Goal: Task Accomplishment & Management: Use online tool/utility

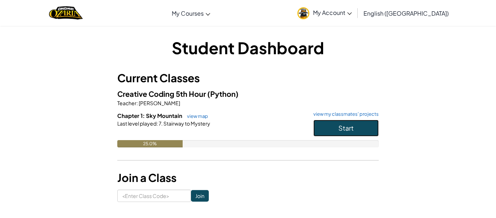
click at [340, 132] on button "Start" at bounding box center [346, 128] width 65 height 17
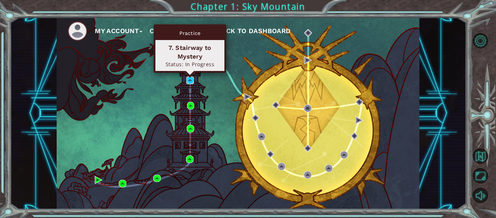
click at [190, 80] on img at bounding box center [190, 80] width 8 height 8
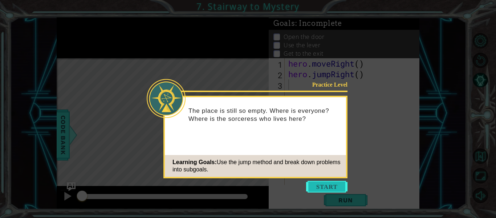
click at [329, 190] on button "Start" at bounding box center [326, 187] width 41 height 12
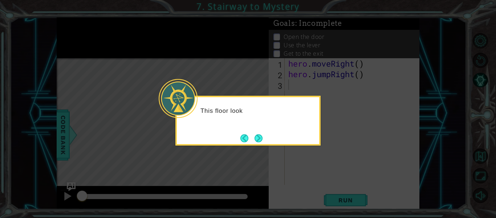
click at [329, 190] on icon at bounding box center [248, 109] width 496 height 218
click at [260, 139] on button "Next" at bounding box center [259, 138] width 8 height 8
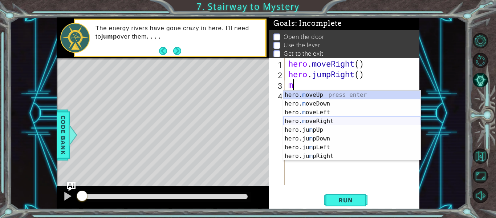
click at [330, 124] on div "hero. m oveUp press enter hero. m oveDown press enter hero. m oveLeft press ent…" at bounding box center [352, 134] width 137 height 87
type textarea "hero.moveRight(1)"
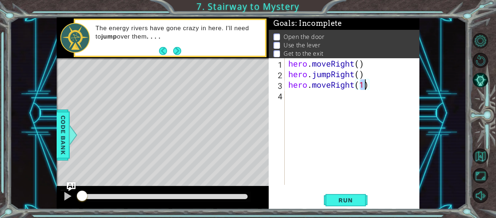
click at [320, 95] on div "hero . moveRight ( ) hero . jumpRight ( ) hero . moveRight ( 1 )" at bounding box center [354, 132] width 135 height 148
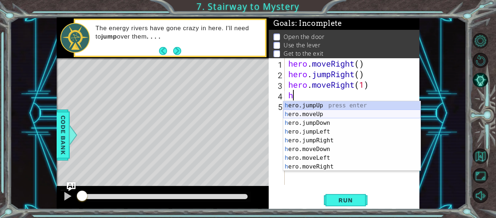
click at [327, 116] on div "h ero.jumpUp press enter h ero.moveUp press enter h ero.jumpDown press enter h …" at bounding box center [352, 144] width 137 height 87
type textarea "hero.moveUp(1)"
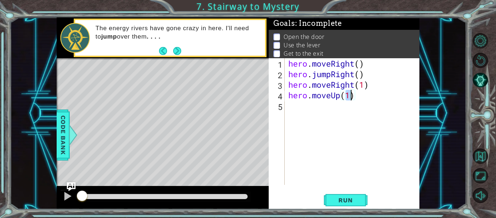
click at [327, 116] on div "hero . moveRight ( ) hero . jumpRight ( ) hero . moveRight ( 1 ) hero . moveUp …" at bounding box center [354, 132] width 135 height 148
type textarea "hero.Use("door")"
click at [309, 124] on div "hero . moveRight ( ) hero . jumpRight ( ) hero . moveRight ( 1 ) hero . moveUp …" at bounding box center [354, 132] width 135 height 148
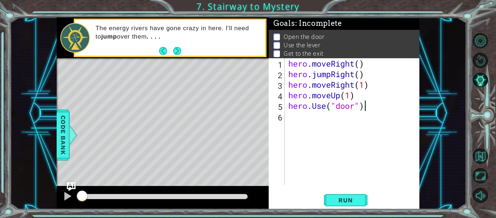
scroll to position [0, 0]
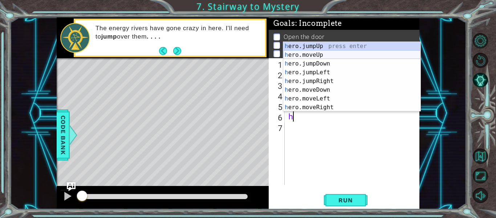
click at [333, 54] on div "h ero.jumpUp press enter h ero.moveUp press enter h ero.jumpDown press enter h …" at bounding box center [352, 85] width 137 height 87
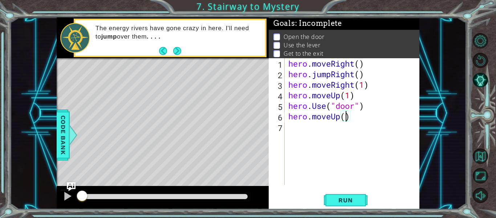
type textarea "hero.moveUp(2)"
click at [324, 129] on div "hero . moveRight ( ) hero . jumpRight ( ) hero . moveRight ( 1 ) hero . moveUp …" at bounding box center [354, 132] width 135 height 148
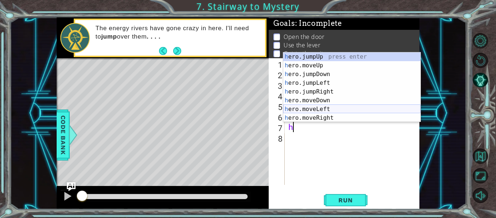
click at [337, 113] on div "h ero.jumpUp press enter h ero.moveUp press enter h ero.jumpDown press enter h …" at bounding box center [352, 95] width 137 height 87
type textarea "hero.moveLeft(1)"
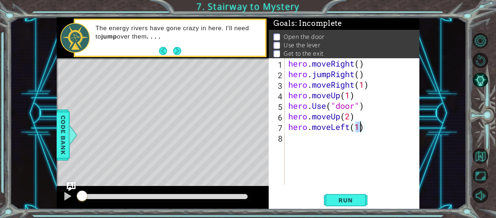
click at [326, 140] on div "hero . moveRight ( ) hero . jumpRight ( ) hero . moveRight ( 1 ) hero . moveUp …" at bounding box center [354, 132] width 135 height 148
type textarea "hero.Use("switch")"
click at [339, 144] on div "hero . moveRight ( ) hero . jumpRight ( ) hero . moveRight ( 1 ) hero . moveUp …" at bounding box center [354, 132] width 135 height 148
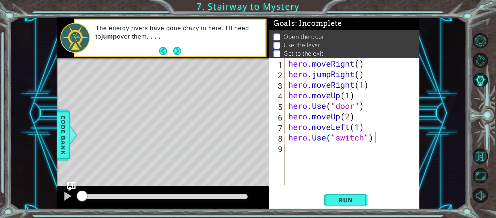
scroll to position [0, 0]
type textarea "H"
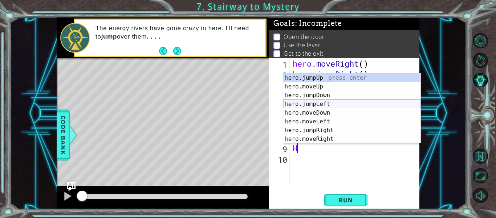
click at [341, 104] on div "h ero.jumpUp press enter h ero.moveUp press enter h ero.jumpDown press enter h …" at bounding box center [352, 116] width 137 height 87
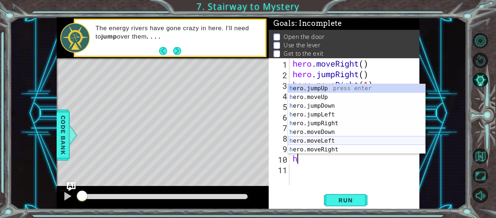
click at [341, 140] on div "h ero.jumpUp press enter h ero.moveUp press enter h ero.jumpDown press enter h …" at bounding box center [356, 127] width 137 height 87
type textarea "hero.moveLeft(1)"
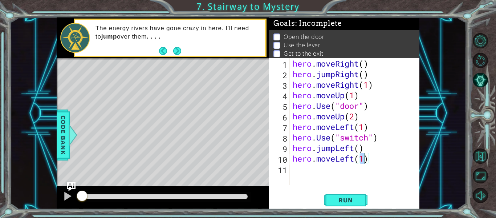
click at [326, 173] on div "hero . moveRight ( ) hero . jumpRight ( ) hero . moveRight ( 1 ) hero . moveUp …" at bounding box center [356, 132] width 130 height 148
type textarea "H"
type textarea "h"
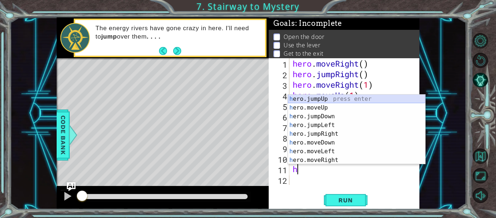
click at [331, 99] on div "h ero.jumpUp press enter h ero.moveUp press enter h ero.jumpDown press enter h …" at bounding box center [356, 138] width 137 height 87
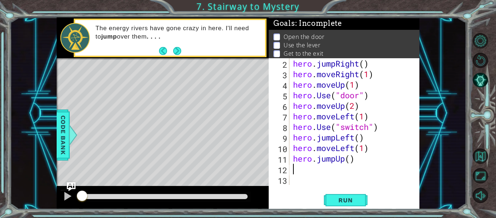
scroll to position [11, 0]
click at [358, 197] on span "Run" at bounding box center [345, 199] width 29 height 7
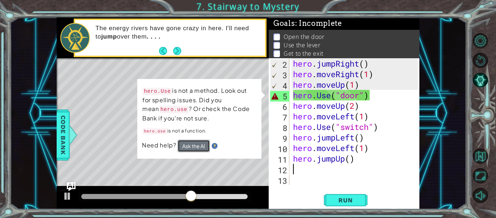
click at [199, 150] on button "Ask the AI" at bounding box center [194, 146] width 32 height 12
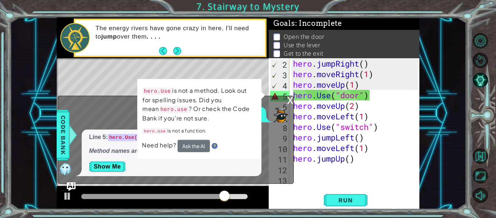
click at [190, 133] on p "hero.Use is not a function." at bounding box center [199, 130] width 114 height 9
click at [189, 133] on p "hero.Use is not a function." at bounding box center [199, 130] width 114 height 9
click at [123, 113] on div "What does this error mean?" at bounding box center [174, 115] width 232 height 16
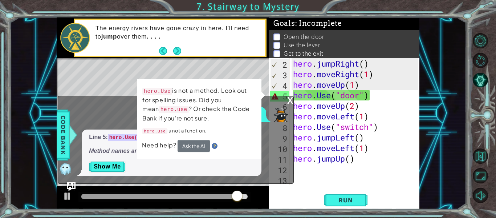
click at [123, 113] on div "What does this error mean?" at bounding box center [174, 115] width 232 height 16
click at [93, 106] on div "x What does this error mean? Line 5: hero.Use("door") should be hero.use("door"…" at bounding box center [176, 140] width 236 height 88
click at [202, 97] on p "hero.Use is not a method. Look out for spelling issues. Did you mean hero.use ?…" at bounding box center [199, 104] width 114 height 36
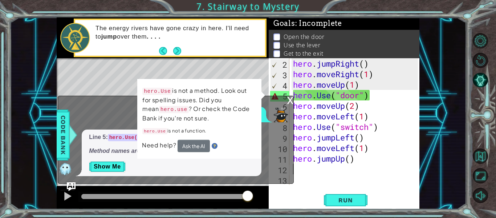
click at [202, 75] on div "Level Map" at bounding box center [225, 165] width 336 height 214
drag, startPoint x: 202, startPoint y: 75, endPoint x: 206, endPoint y: 126, distance: 51.4
click at [206, 126] on div "1 2 3 4 5 6 7 8 hero . moveRight ( ) hero . jumpRight ( ) hero . moveRight ( 1 …" at bounding box center [238, 113] width 363 height 192
click at [260, 95] on div "hero.Use is not a method. Look out for spelling issues. Did you mean hero.use ?…" at bounding box center [199, 119] width 124 height 80
click at [310, 95] on div "hero . jumpRight ( ) hero . moveRight ( 1 ) hero . moveUp ( 1 ) hero . Use ( "d…" at bounding box center [357, 132] width 130 height 148
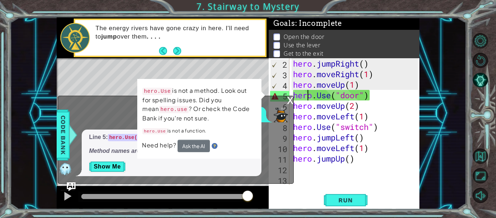
click at [362, 94] on div "hero . jumpRight ( ) hero . moveRight ( 1 ) hero . moveUp ( 1 ) hero . Use ( "d…" at bounding box center [357, 132] width 130 height 148
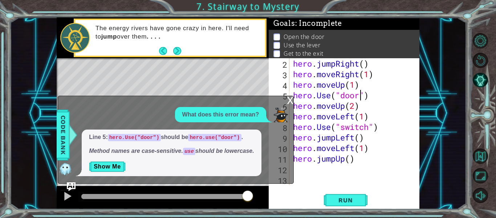
scroll to position [0, 3]
click at [323, 96] on div "hero . jumpRight ( ) hero . moveRight ( 1 ) hero . moveUp ( 1 ) hero . Use ( "d…" at bounding box center [357, 132] width 130 height 148
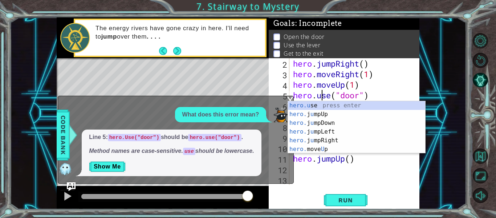
scroll to position [0, 1]
click at [348, 200] on span "Run" at bounding box center [345, 199] width 29 height 7
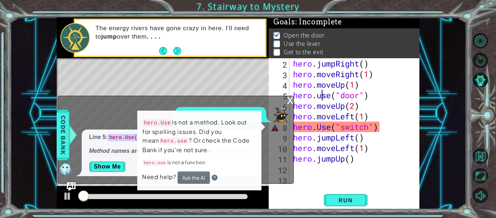
scroll to position [2, 0]
click at [290, 98] on div "x" at bounding box center [290, 99] width 7 height 7
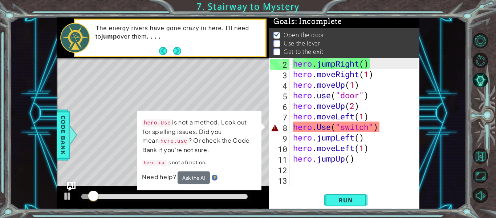
click at [321, 128] on div "hero . jumpRight ( ) hero . moveRight ( 1 ) hero . moveUp ( 1 ) hero . use ( "d…" at bounding box center [357, 132] width 130 height 148
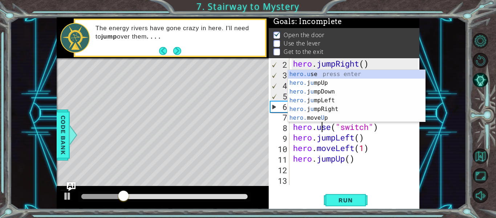
click at [246, 156] on div "Level Map" at bounding box center [225, 165] width 336 height 214
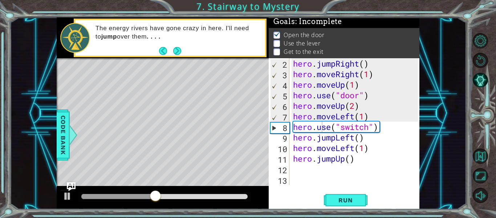
click at [369, 125] on div "hero . jumpRight ( ) hero . moveRight ( 1 ) hero . moveUp ( 1 ) hero . use ( "d…" at bounding box center [357, 132] width 130 height 148
type textarea "hero.use("lever")"
click at [332, 175] on div "hero . jumpRight ( ) hero . moveRight ( 1 ) hero . moveUp ( 1 ) hero . use ( "d…" at bounding box center [357, 132] width 130 height 148
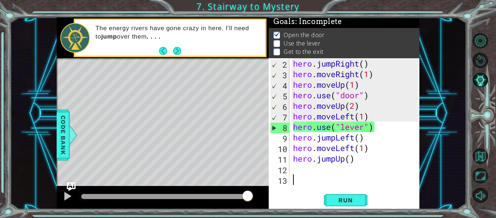
click at [326, 170] on div "hero . jumpRight ( ) hero . moveRight ( 1 ) hero . moveUp ( 1 ) hero . use ( "d…" at bounding box center [357, 132] width 130 height 148
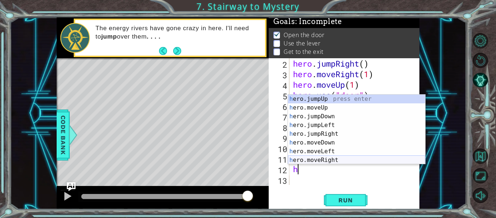
click at [341, 160] on div "h ero.jumpUp press enter h ero.moveUp press enter h ero.jumpDown press enter h …" at bounding box center [356, 138] width 137 height 87
type textarea "hero.moveRight(1)"
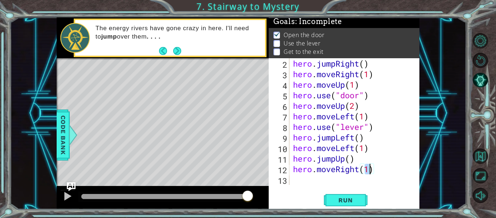
click at [326, 176] on div "hero . jumpRight ( ) hero . moveRight ( 1 ) hero . moveUp ( 1 ) hero . use ( "d…" at bounding box center [357, 132] width 130 height 148
click at [369, 171] on div "hero . jumpRight ( ) hero . moveRight ( 1 ) hero . moveUp ( 1 ) hero . use ( "d…" at bounding box center [357, 132] width 130 height 148
click at [353, 199] on span "Run" at bounding box center [345, 199] width 29 height 7
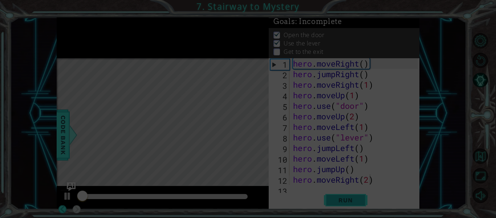
scroll to position [0, 0]
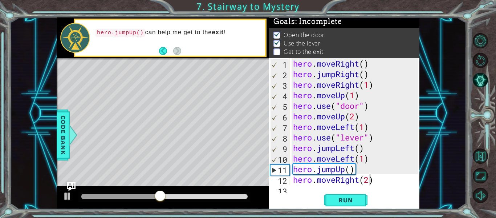
click at [353, 143] on div "hero . moveRight ( ) hero . jumpRight ( ) hero . moveRight ( 1 ) hero . moveUp …" at bounding box center [357, 132] width 130 height 148
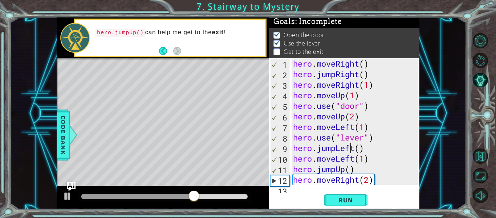
click at [355, 148] on div "hero . moveRight ( ) hero . jumpRight ( ) hero . moveRight ( 1 ) hero . moveUp …" at bounding box center [357, 132] width 130 height 148
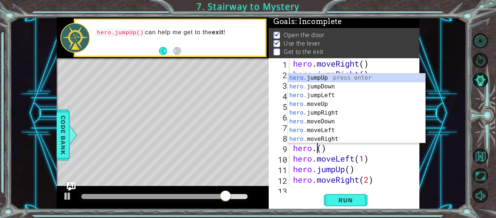
scroll to position [0, 1]
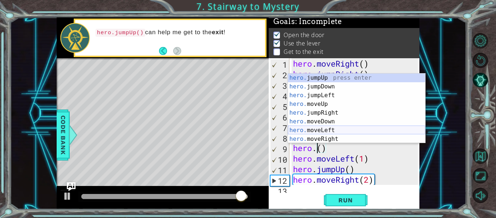
click at [329, 129] on div "hero. jumpUp press enter hero. jumpDown press enter hero. jumpLeft press enter …" at bounding box center [356, 116] width 137 height 87
type textarea "hero.moveLeft(1)"
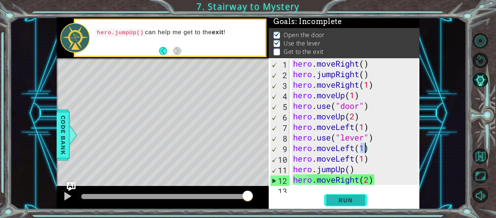
click at [340, 198] on span "Run" at bounding box center [345, 199] width 29 height 7
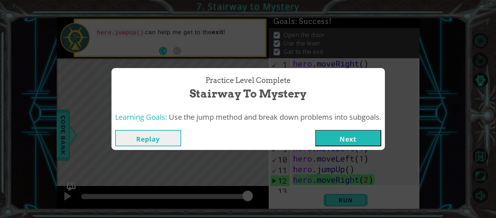
click at [362, 140] on button "Next" at bounding box center [348, 138] width 66 height 16
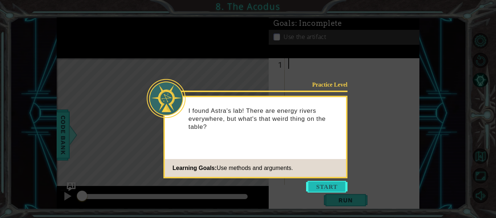
click at [322, 186] on button "Start" at bounding box center [326, 187] width 41 height 12
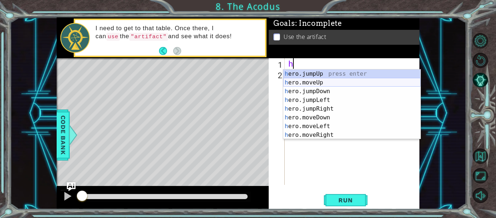
click at [323, 81] on div "h ero.jumpUp press enter h ero.moveUp press enter h ero.jumpDown press enter h …" at bounding box center [352, 112] width 137 height 87
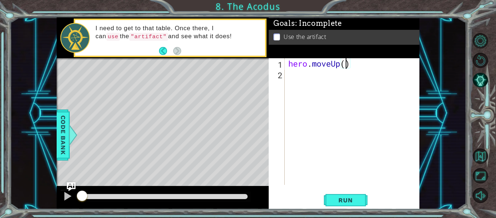
type textarea "hero.moveUp(2)"
click at [331, 87] on div "hero . moveUp ( 2 )" at bounding box center [354, 132] width 135 height 148
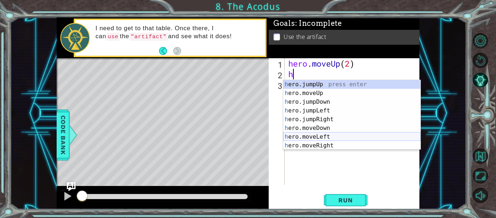
click at [343, 137] on div "h ero.jumpUp press enter h ero.moveUp press enter h ero.jumpDown press enter h …" at bounding box center [352, 123] width 137 height 87
type textarea "hero.moveLeft(1)"
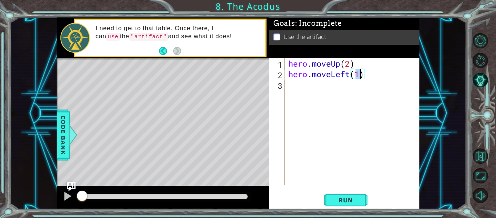
click at [333, 94] on div "hero . moveUp ( 2 ) hero . moveLeft ( 1 )" at bounding box center [354, 132] width 135 height 148
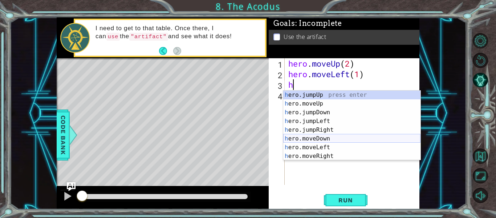
click at [331, 139] on div "h ero.jumpUp press enter h ero.moveUp press enter h ero.jumpDown press enter h …" at bounding box center [352, 134] width 137 height 87
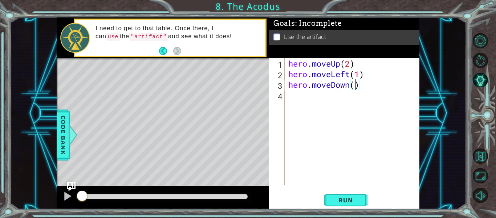
type textarea "hero.moveDown(2)"
click at [331, 103] on div "hero . moveUp ( 2 ) hero . moveLeft ( 1 ) hero . moveDown ( 2 )" at bounding box center [354, 132] width 135 height 148
type textarea "h"
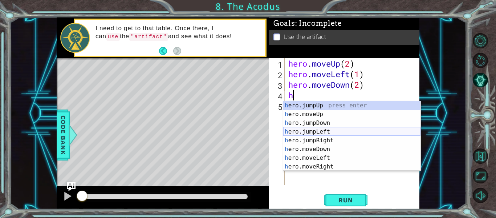
click at [322, 135] on div "h ero.jumpUp press enter h ero.moveUp press enter h ero.jumpDown press enter h …" at bounding box center [352, 144] width 137 height 87
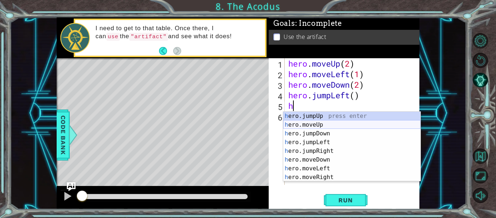
click at [321, 126] on div "h ero.jumpUp press enter h ero.moveUp press enter h ero.jumpDown press enter h …" at bounding box center [352, 155] width 137 height 87
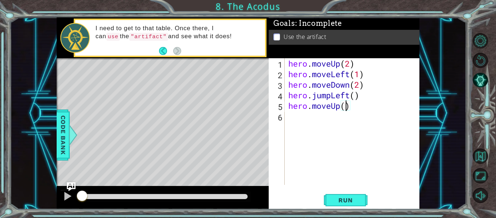
type textarea "hero.moveUp(2)"
click at [311, 118] on div "hero . moveUp ( 2 ) hero . moveLeft ( 1 ) hero . moveDown ( 2 ) hero . jumpLeft…" at bounding box center [354, 132] width 135 height 148
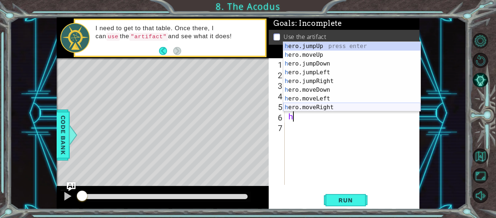
click at [333, 107] on div "h ero.jumpUp press enter h ero.moveUp press enter h ero.jumpDown press enter h …" at bounding box center [352, 85] width 137 height 87
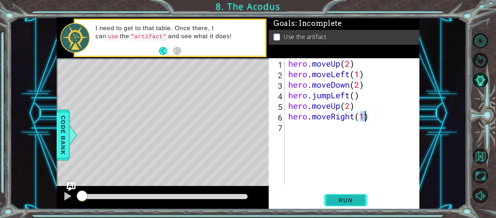
type textarea "hero.moveRight(1)"
click at [349, 200] on span "Run" at bounding box center [345, 199] width 29 height 7
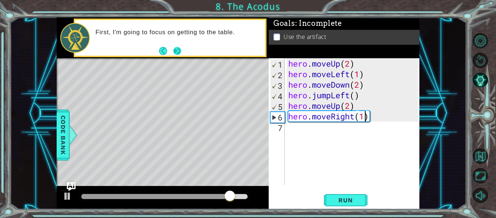
click at [176, 52] on button "Next" at bounding box center [177, 51] width 8 height 8
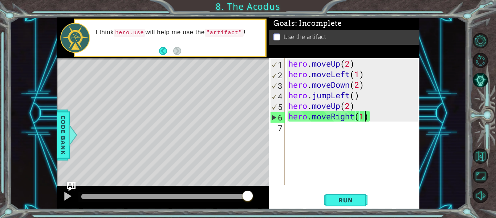
click at [321, 123] on div "hero . moveUp ( 2 ) hero . moveLeft ( 1 ) hero . moveDown ( 2 ) hero . jumpLeft…" at bounding box center [354, 132] width 135 height 148
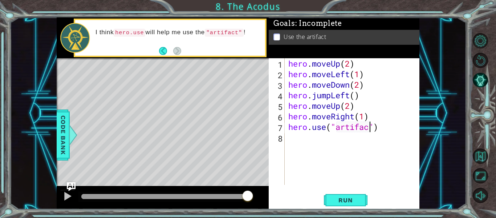
scroll to position [0, 4]
type textarea "hero.use("artifact")"
click at [355, 194] on button "Run" at bounding box center [346, 200] width 44 height 15
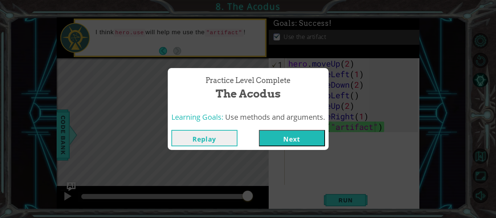
click at [287, 137] on button "Next" at bounding box center [292, 138] width 66 height 16
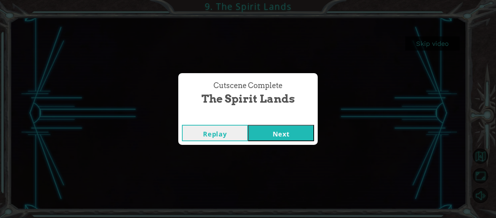
click at [289, 136] on button "Next" at bounding box center [281, 133] width 66 height 16
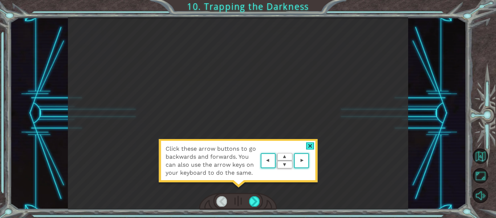
click at [311, 146] on div at bounding box center [310, 146] width 8 height 8
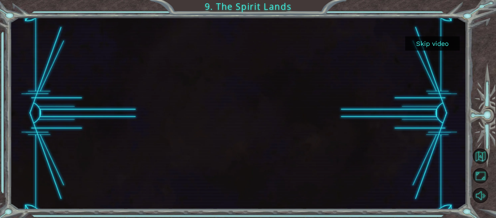
click at [441, 46] on button "Skip video" at bounding box center [433, 43] width 55 height 14
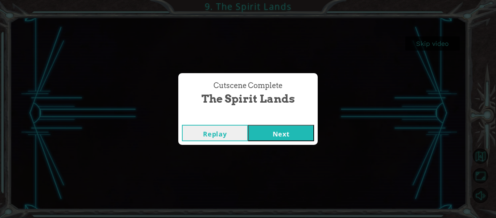
click at [300, 136] on button "Next" at bounding box center [281, 133] width 66 height 16
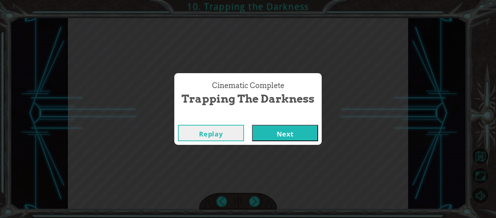
click at [312, 136] on button "Next" at bounding box center [285, 133] width 66 height 16
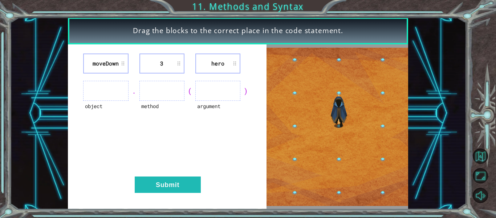
click at [118, 87] on ul at bounding box center [105, 91] width 45 height 20
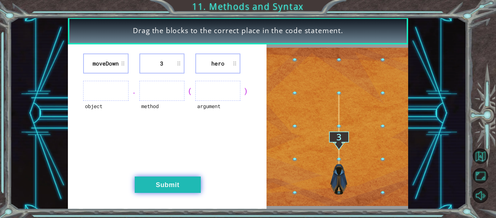
click at [182, 185] on button "Submit" at bounding box center [168, 184] width 66 height 16
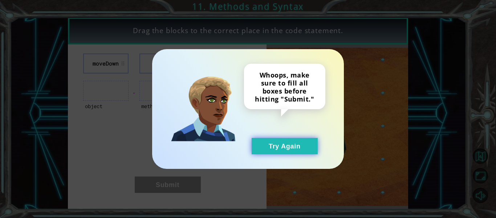
click at [297, 144] on button "Try Again" at bounding box center [285, 146] width 66 height 16
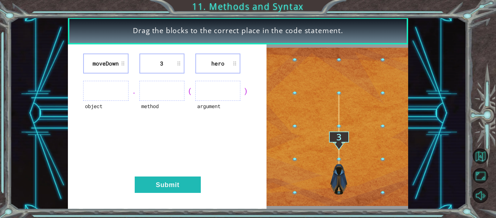
click at [221, 94] on ul at bounding box center [218, 91] width 45 height 20
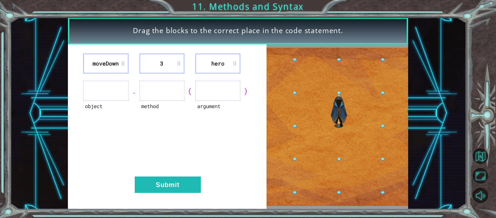
click at [202, 95] on ul at bounding box center [218, 91] width 45 height 20
click at [236, 66] on li "hero" at bounding box center [218, 63] width 45 height 20
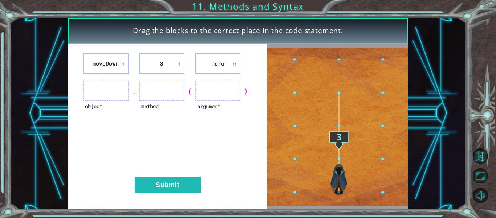
click at [236, 66] on li "hero" at bounding box center [218, 63] width 45 height 20
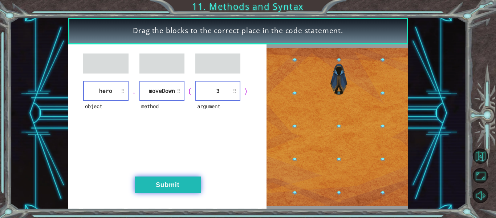
click at [181, 188] on button "Submit" at bounding box center [168, 184] width 66 height 16
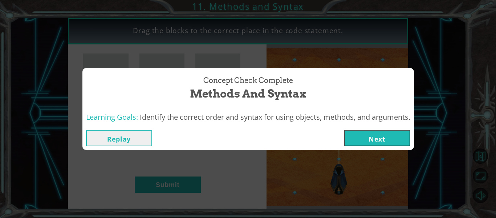
click at [365, 143] on button "Next" at bounding box center [378, 138] width 66 height 16
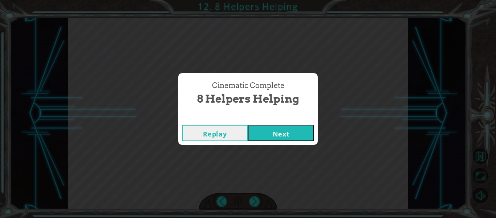
click at [274, 134] on button "Next" at bounding box center [281, 133] width 66 height 16
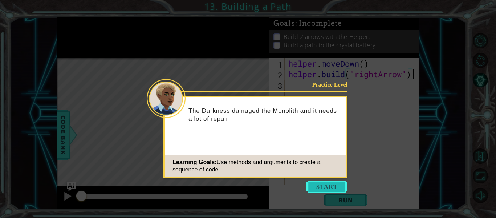
click at [328, 190] on button "Start" at bounding box center [326, 187] width 41 height 12
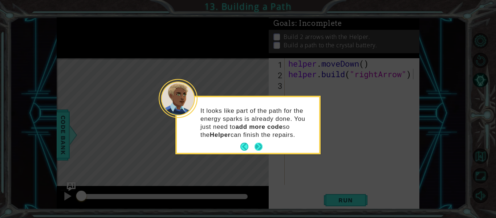
click at [261, 150] on button "Next" at bounding box center [258, 146] width 9 height 9
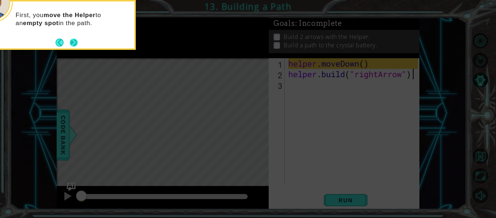
click at [77, 46] on button "Next" at bounding box center [74, 43] width 8 height 8
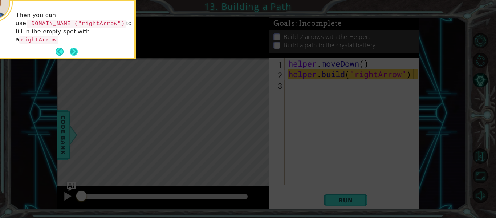
click at [74, 48] on button "Next" at bounding box center [74, 52] width 8 height 8
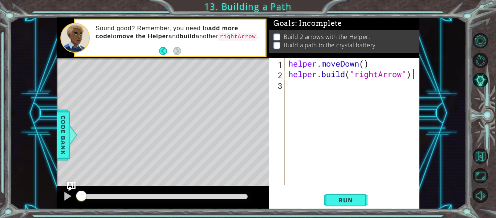
click at [300, 84] on div "helper . moveDown ( ) helper . build ( "rightArrow" )" at bounding box center [354, 132] width 135 height 148
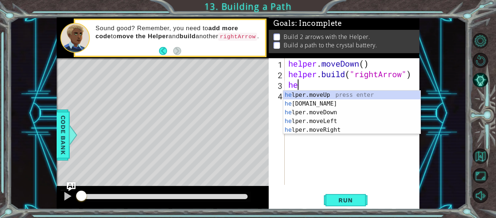
scroll to position [0, 0]
click at [334, 131] on div "hel per.moveUp press enter hel per.moveDown press enter hel per.moveLeft press …" at bounding box center [352, 121] width 137 height 61
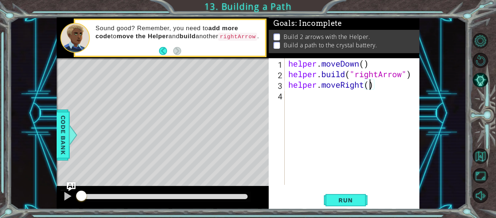
type textarea "helper.moveRight(3)"
click at [350, 93] on div "helper . moveDown ( ) helper . build ( "rightArrow" ) helper . moveRight ( 3 )" at bounding box center [354, 132] width 135 height 148
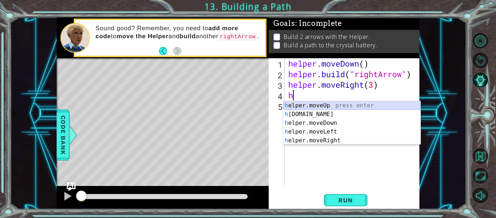
click at [347, 106] on div "h elper.moveUp press enter h [DOMAIN_NAME] press enter h elper.moveDown press e…" at bounding box center [352, 131] width 137 height 61
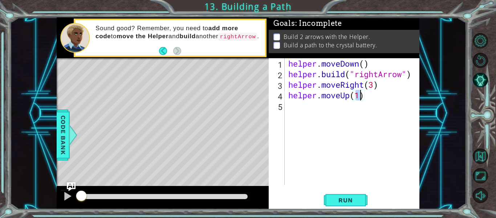
click at [375, 95] on div "helper . moveDown ( ) helper . build ( "rightArrow" ) helper . moveRight ( 3 ) …" at bounding box center [354, 132] width 135 height 148
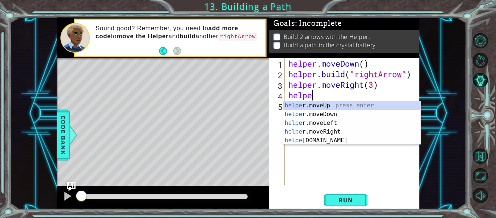
scroll to position [0, 1]
click at [373, 112] on div "helpe [PERSON_NAME] moveUp press enter helpe [PERSON_NAME] build press enter he…" at bounding box center [352, 131] width 137 height 61
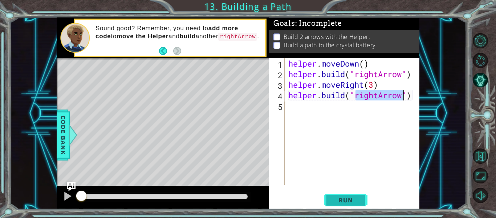
type textarea "[DOMAIN_NAME]("rightArrow")"
click at [354, 196] on button "Run" at bounding box center [346, 200] width 44 height 15
click at [354, 196] on span "Run" at bounding box center [345, 199] width 29 height 7
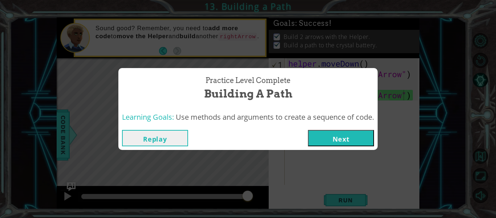
click at [354, 137] on button "Next" at bounding box center [341, 138] width 66 height 16
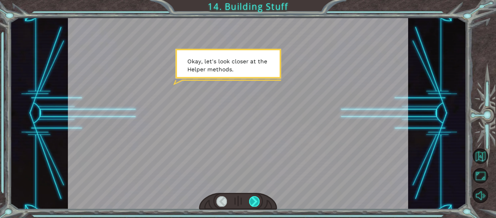
click at [254, 201] on div at bounding box center [254, 201] width 11 height 10
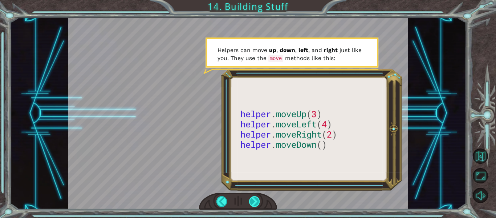
click at [256, 202] on div at bounding box center [254, 201] width 11 height 10
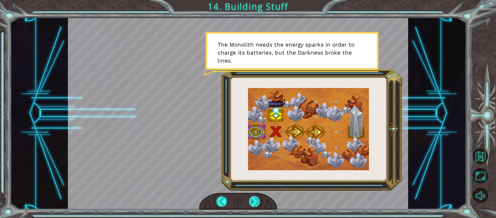
click at [256, 202] on div at bounding box center [254, 201] width 11 height 10
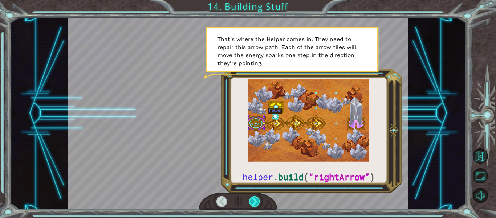
click at [256, 202] on div at bounding box center [254, 201] width 11 height 10
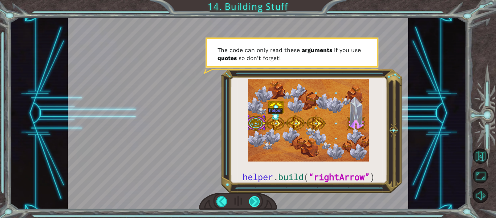
click at [256, 202] on div at bounding box center [254, 201] width 11 height 10
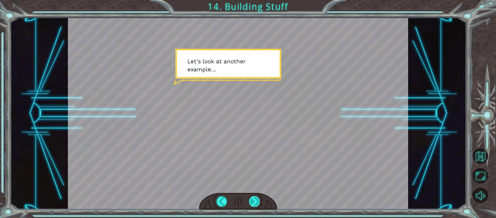
click at [256, 202] on div at bounding box center [254, 201] width 11 height 10
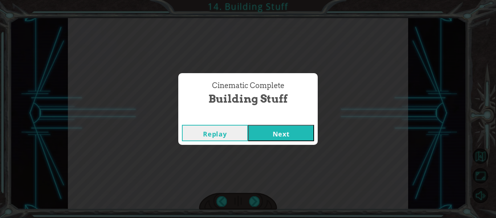
click at [281, 136] on button "Next" at bounding box center [281, 133] width 66 height 16
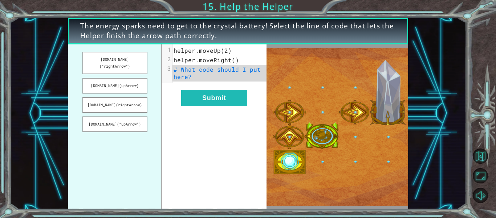
drag, startPoint x: 113, startPoint y: 57, endPoint x: 169, endPoint y: 71, distance: 58.2
click at [169, 71] on div "[DOMAIN_NAME](“rightArrow”) [DOMAIN_NAME](upArrow) [DOMAIN_NAME](rightArrow) [D…" at bounding box center [167, 126] width 199 height 165
click at [107, 57] on button "[DOMAIN_NAME](“rightArrow”)" at bounding box center [115, 63] width 65 height 23
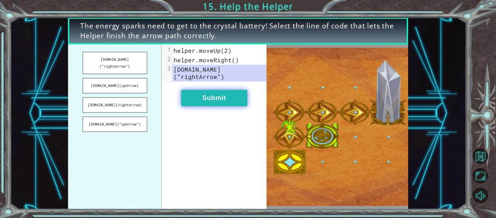
click at [206, 90] on button "Submit" at bounding box center [214, 98] width 66 height 16
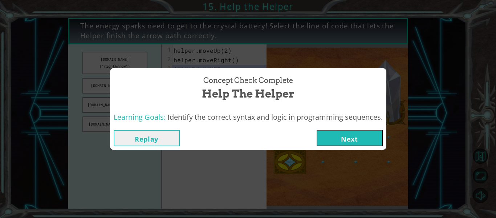
click at [335, 138] on button "Next" at bounding box center [350, 138] width 66 height 16
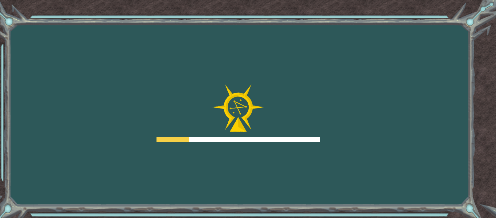
click at [335, 138] on div "Goals Error loading from server. Try refreshing the page. You'll need to join a…" at bounding box center [248, 109] width 496 height 218
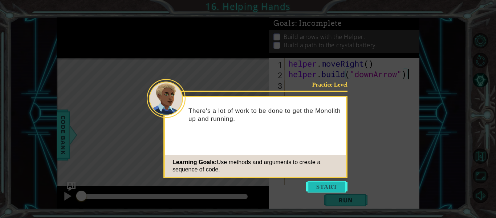
click at [317, 181] on button "Start" at bounding box center [326, 187] width 41 height 12
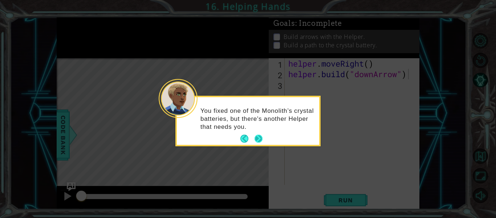
click at [258, 137] on button "Next" at bounding box center [259, 138] width 8 height 8
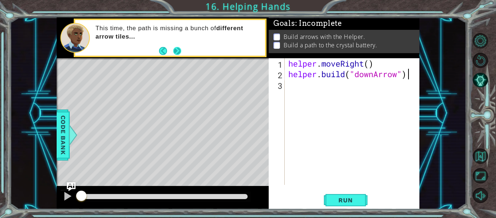
click at [175, 51] on button "Next" at bounding box center [177, 51] width 8 height 8
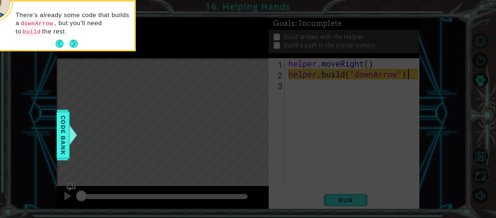
click at [169, 51] on icon at bounding box center [248, 32] width 496 height 370
click at [74, 43] on button "Next" at bounding box center [74, 44] width 8 height 8
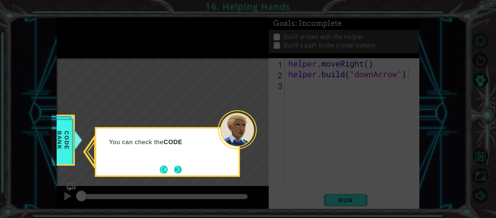
click at [177, 165] on button "Next" at bounding box center [178, 169] width 8 height 8
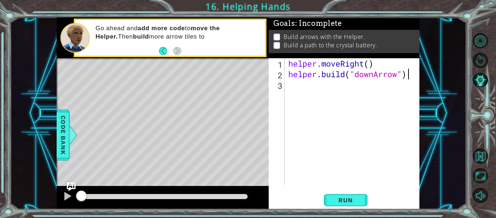
click at [317, 101] on div "helper . moveRight ( ) helper . build ( "downArrow" )" at bounding box center [354, 132] width 135 height 148
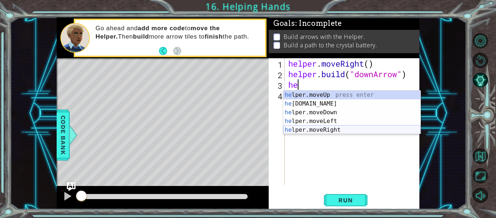
click at [337, 130] on div "he lper.moveUp press enter he [DOMAIN_NAME] press enter he lper.moveDown press …" at bounding box center [352, 121] width 137 height 61
type textarea "helper.moveRight(1)"
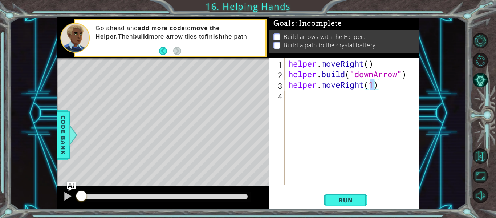
click at [322, 106] on div "helper . moveRight ( ) helper . build ( "downArrow" ) helper . moveRight ( 1 )" at bounding box center [354, 132] width 135 height 148
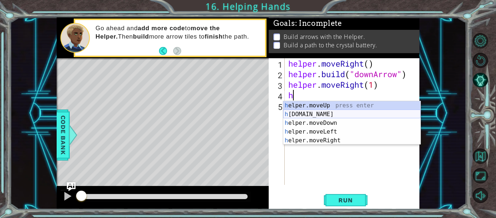
click at [337, 115] on div "h elper.moveUp press enter h [DOMAIN_NAME] press enter h elper.moveDown press e…" at bounding box center [352, 131] width 137 height 61
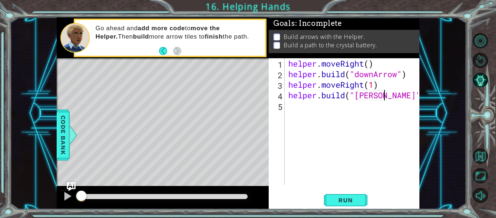
scroll to position [0, 5]
type textarea "[DOMAIN_NAME]("downArrow")"
click at [334, 108] on div "helper . moveRight ( ) helper . build ( "downArrow" ) helper . moveRight ( 1 ) …" at bounding box center [354, 132] width 135 height 148
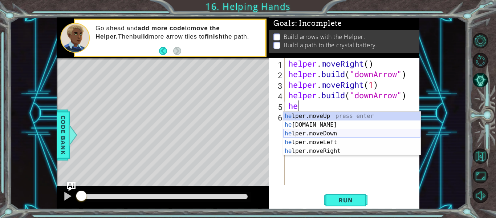
click at [340, 133] on div "he lper.moveUp press enter he [DOMAIN_NAME] press enter he lper.moveDown press …" at bounding box center [352, 142] width 137 height 61
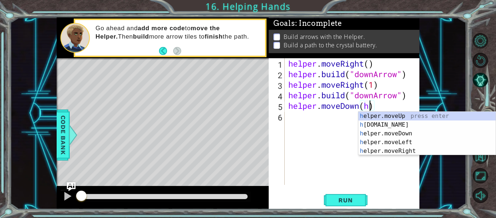
scroll to position [0, 3]
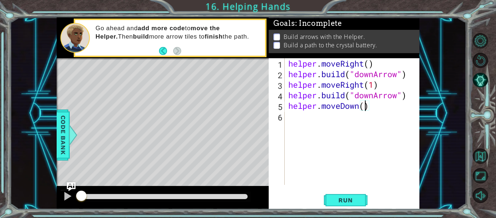
type textarea "helper.moveDown(1)"
click at [354, 118] on div "helper . moveRight ( ) helper . build ( "downArrow" ) helper . moveRight ( 1 ) …" at bounding box center [354, 132] width 135 height 148
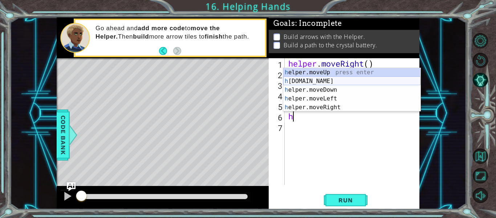
click at [336, 77] on div "h elper.moveUp press enter h [DOMAIN_NAME] press enter h elper.moveDown press e…" at bounding box center [352, 98] width 137 height 61
type textarea "[DOMAIN_NAME]("rightArrow")"
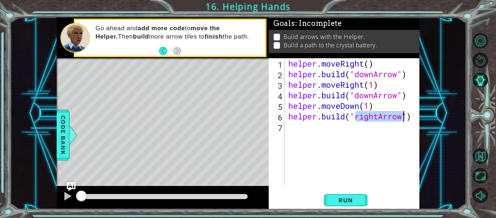
click at [350, 135] on div "helper . moveRight ( ) helper . build ( "downArrow" ) helper . moveRight ( 1 ) …" at bounding box center [354, 132] width 135 height 148
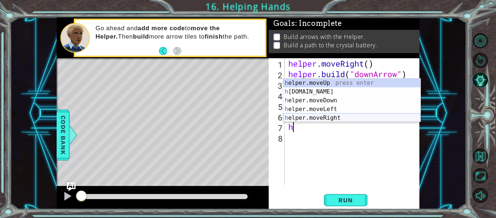
click at [342, 115] on div "h elper.moveUp press enter h [DOMAIN_NAME] press enter h elper.moveDown press e…" at bounding box center [352, 109] width 137 height 61
type textarea "helper.moveRight(1)"
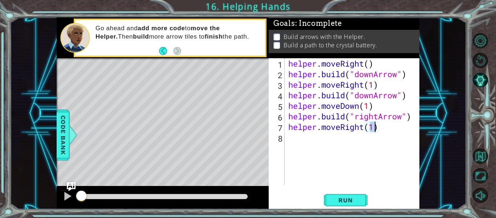
click at [323, 142] on div "helper . moveRight ( ) helper . build ( "downArrow" ) helper . moveRight ( 1 ) …" at bounding box center [354, 132] width 135 height 148
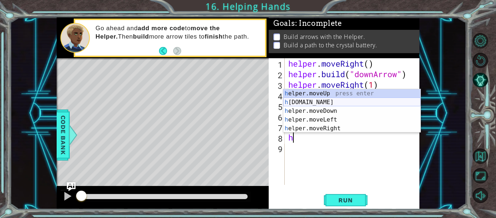
click at [332, 102] on div "h elper.moveUp press enter h [DOMAIN_NAME] press enter h elper.moveDown press e…" at bounding box center [352, 119] width 137 height 61
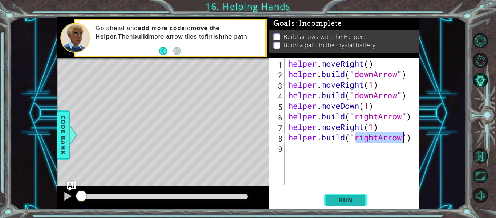
type textarea "[DOMAIN_NAME]("rightArrow")"
click at [365, 202] on button "Run" at bounding box center [346, 200] width 44 height 15
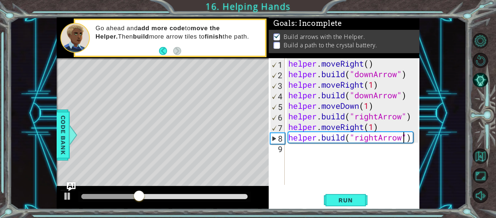
click at [345, 147] on div "helper . moveRight ( ) helper . build ( "downArrow" ) helper . moveRight ( 1 ) …" at bounding box center [354, 132] width 135 height 148
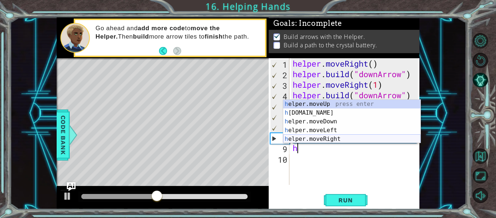
click at [343, 136] on div "h elper.moveUp press enter h [DOMAIN_NAME] press enter h elper.moveDown press e…" at bounding box center [352, 130] width 137 height 61
type textarea "helper.moveRight(1)"
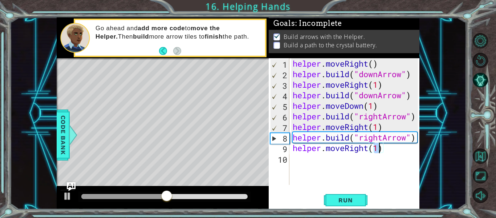
click at [323, 159] on div "helper . moveRight ( ) helper . build ( "downArrow" ) helper . moveRight ( 1 ) …" at bounding box center [356, 132] width 130 height 148
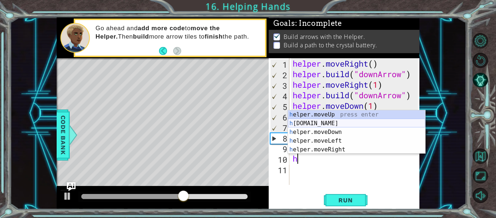
click at [340, 123] on div "h elper.moveUp press enter h [DOMAIN_NAME] press enter h elper.moveDown press e…" at bounding box center [356, 140] width 137 height 61
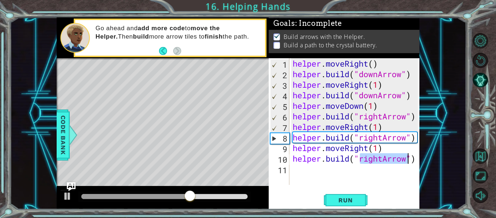
click at [383, 160] on div "helper . moveRight ( ) helper . build ( "downArrow" ) helper . moveRight ( 1 ) …" at bounding box center [354, 121] width 127 height 126
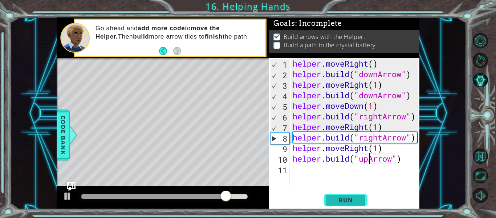
type textarea "[DOMAIN_NAME]("upArrow")"
click at [358, 197] on span "Run" at bounding box center [345, 199] width 29 height 7
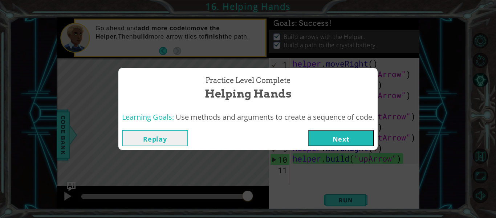
click at [350, 142] on button "Next" at bounding box center [341, 138] width 66 height 16
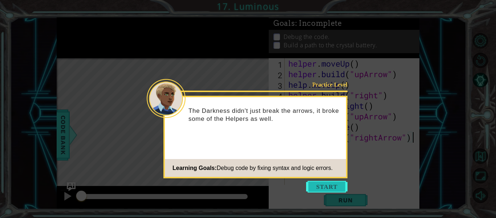
click at [335, 187] on button "Start" at bounding box center [326, 187] width 41 height 12
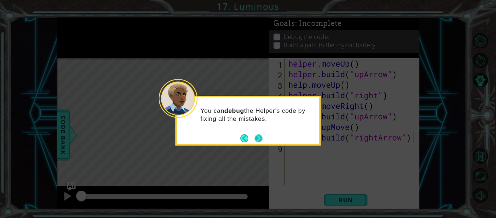
click at [260, 140] on button "Next" at bounding box center [259, 138] width 8 height 8
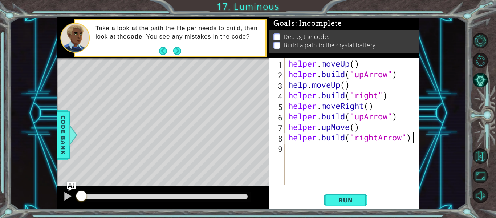
click at [379, 96] on div "helper . moveUp ( ) helper . build ( "upArrow" ) help . moveUp ( ) helper . bui…" at bounding box center [354, 132] width 135 height 148
click at [366, 118] on div "helper . moveUp ( ) helper . build ( "upArrow" ) help . moveUp ( ) helper . bui…" at bounding box center [354, 132] width 135 height 148
click at [349, 126] on div "helper . moveUp ( ) helper . build ( "upArrow" ) help . moveUp ( ) helper . bui…" at bounding box center [354, 132] width 135 height 148
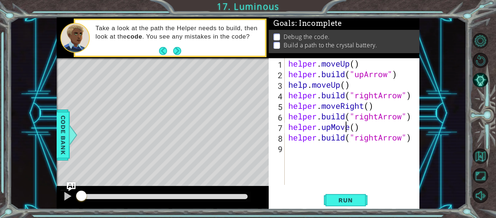
scroll to position [0, 3]
click at [351, 128] on div "helper . moveUp ( ) helper . build ( "upArrow" ) help . moveUp ( ) helper . bui…" at bounding box center [354, 132] width 135 height 148
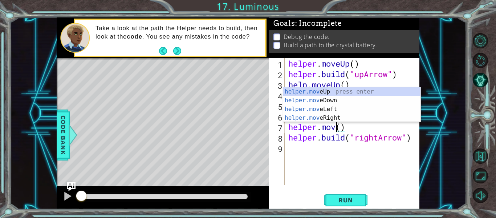
scroll to position [0, 3]
click at [342, 117] on div "helper.move Up press enter helper.move Down press enter helper.move Left press …" at bounding box center [352, 113] width 137 height 52
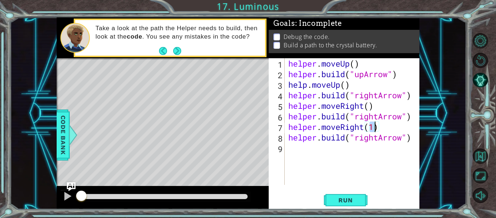
click at [378, 138] on div "helper . moveUp ( ) helper . build ( "upArrow" ) help . moveUp ( ) helper . bui…" at bounding box center [354, 132] width 135 height 148
click at [359, 197] on span "Run" at bounding box center [345, 199] width 29 height 7
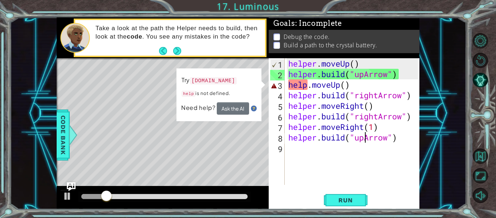
click at [309, 86] on div "helper . moveUp ( ) helper . build ( "upArrow" ) help . moveUp ( ) helper . bui…" at bounding box center [354, 132] width 135 height 148
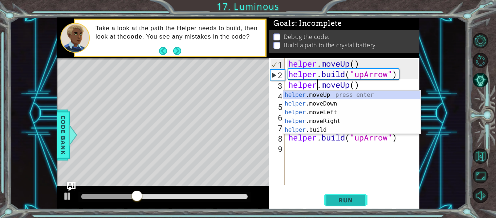
type textarea "helper.moveUp()"
click at [355, 202] on span "Run" at bounding box center [345, 199] width 29 height 7
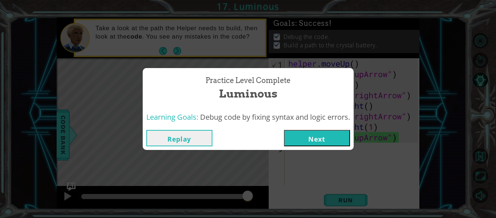
click at [317, 142] on button "Next" at bounding box center [317, 138] width 66 height 16
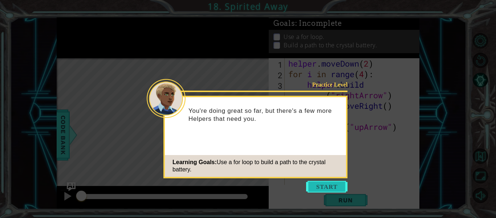
click at [322, 183] on button "Start" at bounding box center [326, 187] width 41 height 12
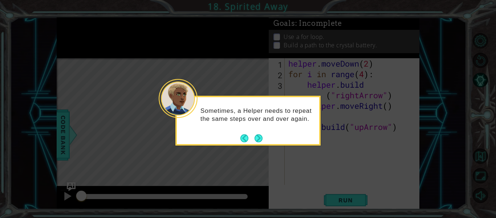
click at [257, 144] on div "Sometimes, a Helper needs to repeat the same steps over and over again." at bounding box center [248, 121] width 145 height 50
click at [257, 141] on button "Next" at bounding box center [259, 138] width 8 height 8
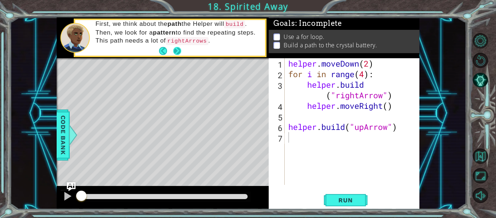
click at [177, 50] on button "Next" at bounding box center [177, 51] width 8 height 8
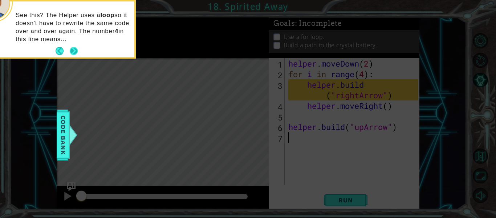
click at [76, 51] on button "Next" at bounding box center [74, 51] width 8 height 8
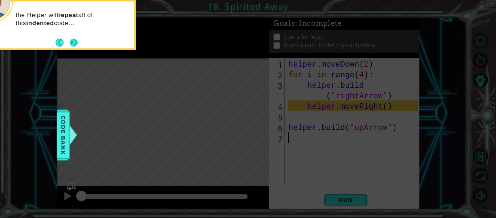
click at [70, 42] on button "Next" at bounding box center [74, 43] width 8 height 8
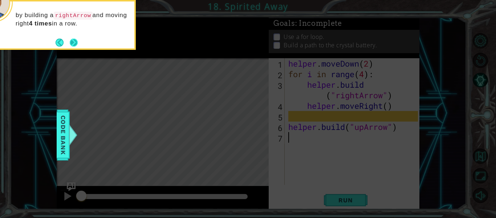
click at [72, 44] on button "Next" at bounding box center [74, 43] width 8 height 8
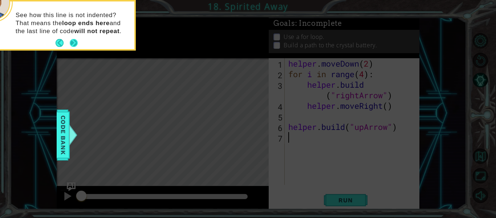
click at [76, 45] on button "Next" at bounding box center [74, 43] width 8 height 8
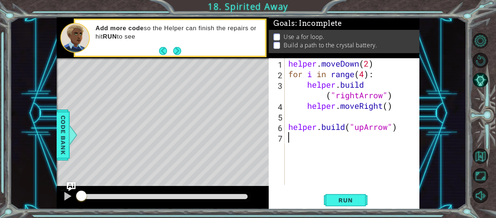
click at [316, 117] on div "helper . moveDown ( 2 ) for i in range ( 4 ) : helper . build ( "rightArrow" ) …" at bounding box center [354, 132] width 135 height 148
click at [288, 127] on div "helper . moveDown ( 2 ) for i in range ( 4 ) : helper . build ( "rightArrow" ) …" at bounding box center [354, 132] width 135 height 148
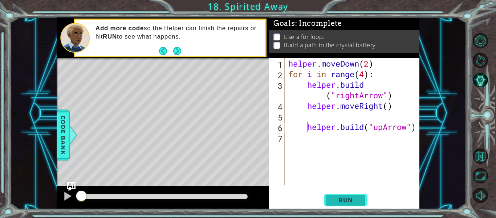
click at [358, 200] on span "Run" at bounding box center [345, 199] width 29 height 7
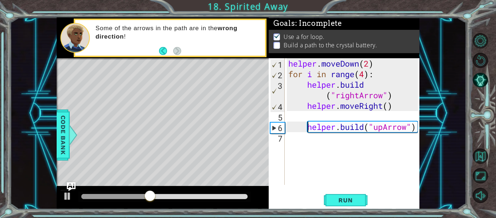
click at [385, 128] on div "helper . moveDown ( 2 ) for i in range ( 4 ) : helper . build ( "rightArrow" ) …" at bounding box center [354, 132] width 135 height 148
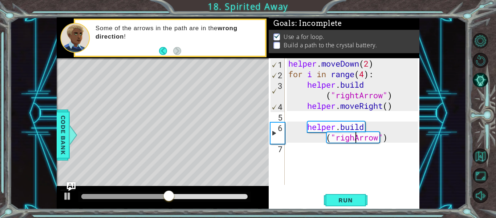
scroll to position [0, 5]
type textarea "[DOMAIN_NAME]("rightArrow")"
click at [310, 145] on div "helper . moveDown ( 2 ) for i in range ( 4 ) : helper . build ( "rightArrow" ) …" at bounding box center [354, 132] width 135 height 148
click at [336, 139] on div "helper . moveDown ( 2 ) for i in range ( 4 ) : helper . build ( "rightArrow" ) …" at bounding box center [354, 132] width 135 height 148
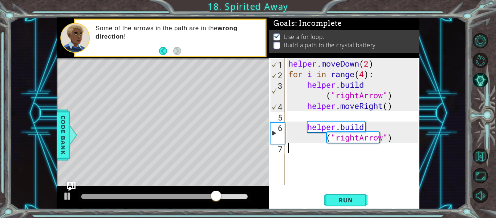
type textarea "[DOMAIN_NAME]("rightArrow")"
click at [396, 139] on div "helper . moveDown ( 2 ) for i in range ( 4 ) : helper . build ( "rightArrow" ) …" at bounding box center [354, 132] width 135 height 148
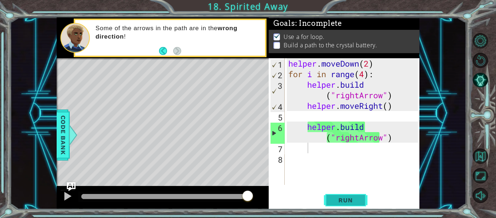
click at [359, 201] on span "Run" at bounding box center [345, 199] width 29 height 7
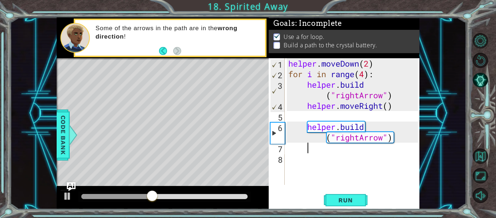
click at [330, 159] on div "helper . moveDown ( 2 ) for i in range ( 4 ) : helper . build ( "rightArrow" ) …" at bounding box center [354, 132] width 135 height 148
click at [331, 161] on div "helper . moveDown ( 2 ) for i in range ( 4 ) : helper . build ( "rightArrow" ) …" at bounding box center [354, 132] width 135 height 148
type textarea "l"
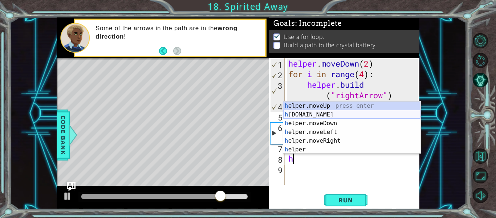
click at [320, 117] on div "h elper.moveUp press enter h [DOMAIN_NAME] press enter h elper.moveDown press e…" at bounding box center [352, 136] width 137 height 70
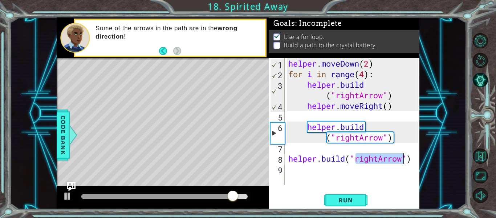
click at [378, 157] on div "helper . moveDown ( 2 ) for i in range ( 4 ) : helper . build ( "rightArrow" ) …" at bounding box center [352, 121] width 131 height 126
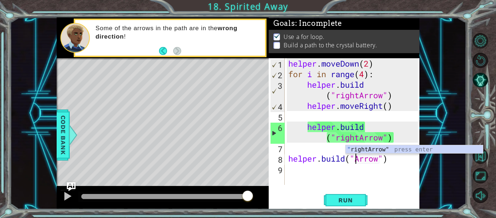
scroll to position [0, 4]
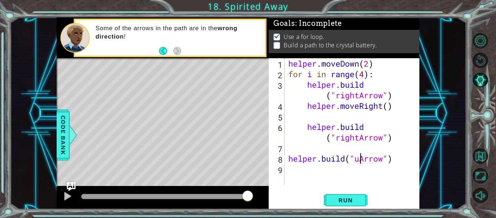
type textarea "[DOMAIN_NAME]("upArrow")"
click at [364, 170] on div "helper . moveDown ( 2 ) for i in range ( 4 ) : helper . build ( "rightArrow" ) …" at bounding box center [354, 132] width 135 height 148
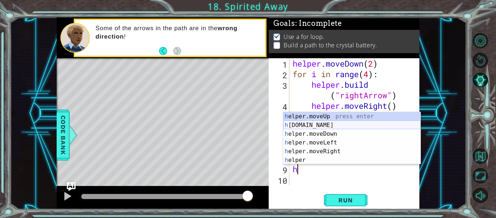
click at [332, 126] on div "h elper.moveUp press enter h [DOMAIN_NAME] press enter h elper.moveDown press e…" at bounding box center [352, 147] width 137 height 70
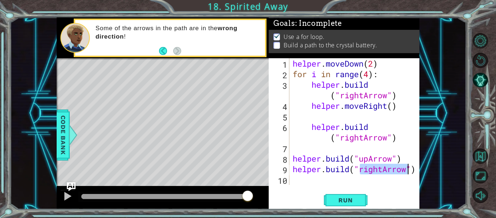
click at [384, 169] on div "helper . moveDown ( 2 ) for i in range ( 4 ) : helper . build ( "rightArrow" ) …" at bounding box center [354, 121] width 127 height 126
click at [352, 204] on button "Run" at bounding box center [346, 200] width 44 height 15
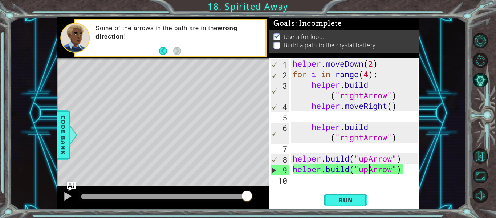
click at [372, 75] on div "helper . moveDown ( 2 ) for i in range ( 4 ) : helper . build ( "rightArrow" ) …" at bounding box center [356, 132] width 130 height 148
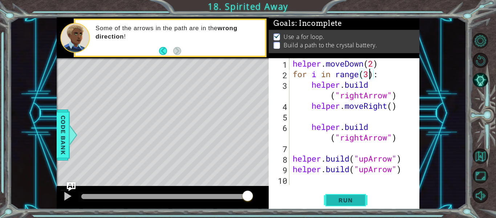
click at [344, 200] on span "Run" at bounding box center [345, 199] width 29 height 7
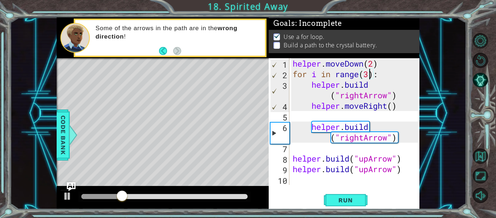
click at [345, 166] on div "helper . moveDown ( 2 ) for i in range ( 3 ) : helper . build ( "rightArrow" ) …" at bounding box center [356, 132] width 130 height 148
type textarea "[DOMAIN_NAME]("upArrow")"
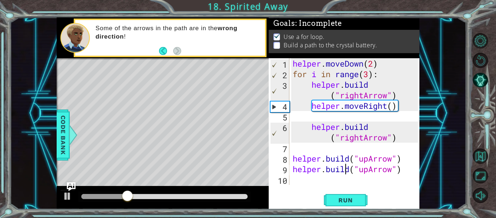
click at [409, 157] on div "helper . moveDown ( 2 ) for i in range ( 3 ) : helper . build ( "rightArrow" ) …" at bounding box center [356, 132] width 130 height 148
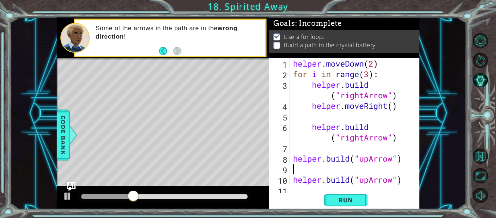
scroll to position [0, 0]
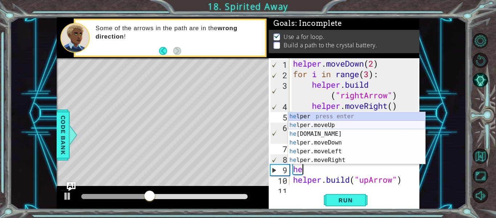
click at [337, 126] on div "he lper press enter he lper.moveUp press enter he [DOMAIN_NAME] press enter he …" at bounding box center [356, 147] width 137 height 70
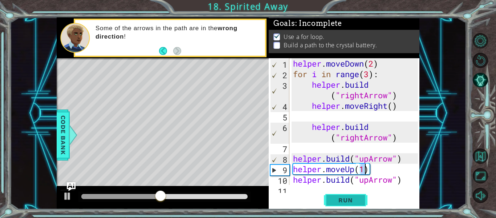
type textarea "helper.moveUp(1)"
click at [344, 202] on span "Run" at bounding box center [345, 199] width 29 height 7
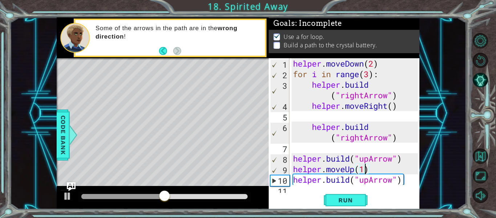
click at [380, 152] on div "helper . moveDown ( 2 ) for i in range ( 3 ) : helper . build ( "rightArrow" ) …" at bounding box center [357, 132] width 130 height 148
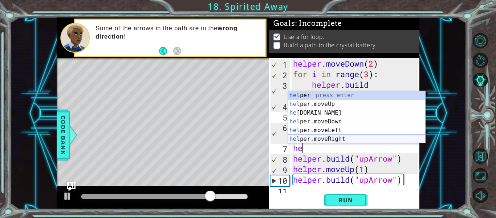
click at [351, 137] on div "he lper press enter he lper.moveUp press enter he [DOMAIN_NAME] press enter he …" at bounding box center [356, 126] width 137 height 70
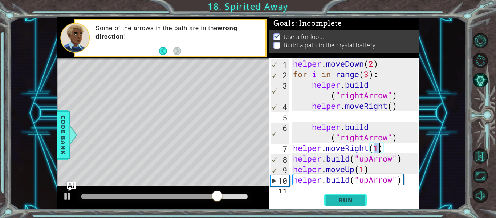
type textarea "helper.moveRight(1)"
click at [340, 201] on span "Run" at bounding box center [345, 199] width 29 height 7
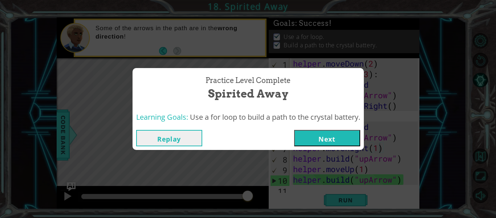
click at [313, 146] on button "Next" at bounding box center [327, 138] width 66 height 16
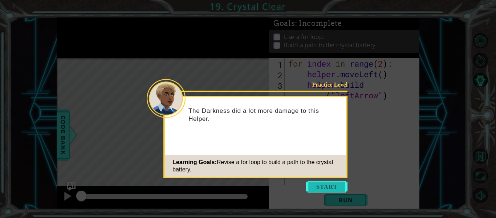
click at [320, 185] on button "Start" at bounding box center [326, 187] width 41 height 12
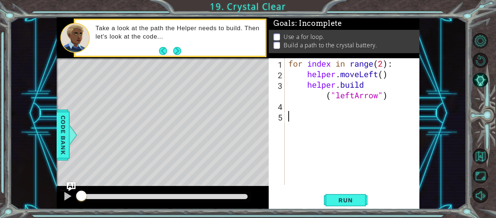
click at [384, 65] on div "for index in range ( 2 ) : helper . moveLeft ( ) helper . build ( "leftArrow" )" at bounding box center [354, 132] width 135 height 148
type textarea "for index in range(4):"
click at [345, 195] on button "Run" at bounding box center [346, 200] width 44 height 15
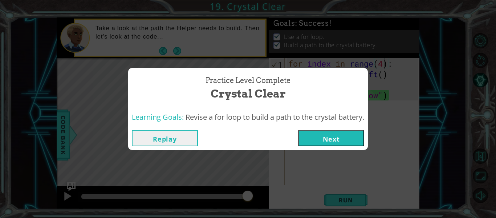
click at [330, 140] on button "Next" at bounding box center [331, 138] width 66 height 16
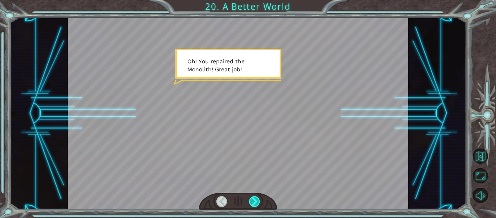
click at [252, 201] on div at bounding box center [254, 201] width 11 height 10
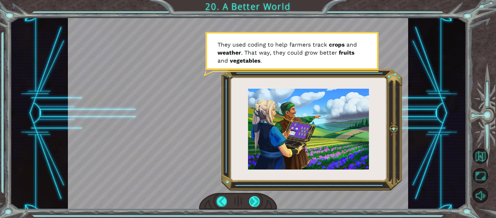
click at [252, 201] on div at bounding box center [254, 201] width 11 height 10
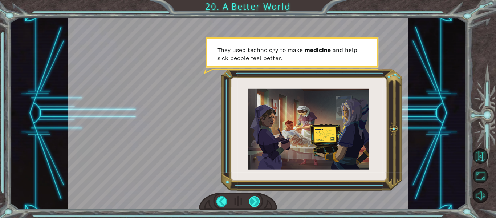
click at [252, 201] on div at bounding box center [254, 201] width 11 height 10
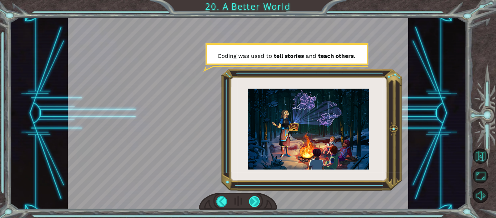
click at [252, 201] on div at bounding box center [254, 201] width 11 height 10
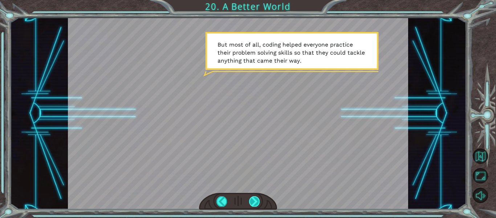
click at [252, 201] on div at bounding box center [254, 201] width 11 height 10
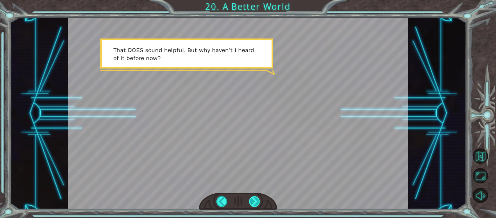
click at [253, 201] on div at bounding box center [254, 201] width 11 height 10
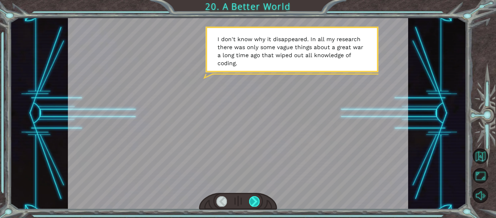
click at [253, 201] on div at bounding box center [254, 201] width 11 height 10
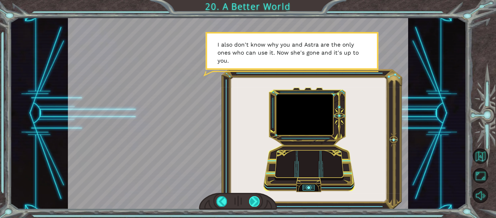
click at [253, 201] on div at bounding box center [254, 201] width 11 height 10
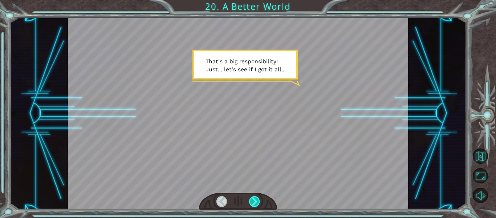
click at [253, 201] on div at bounding box center [254, 201] width 11 height 10
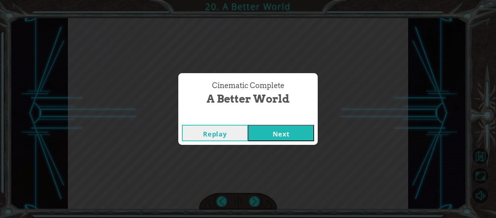
click at [289, 138] on button "Next" at bounding box center [281, 133] width 66 height 16
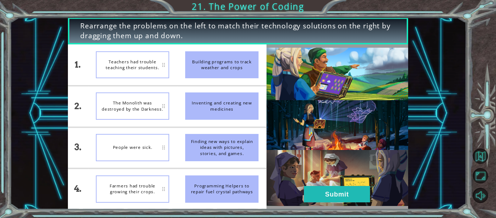
click at [289, 138] on img at bounding box center [338, 127] width 142 height 158
click at [222, 150] on div "Finding new ways to explain ideas with pictures, stories, and games." at bounding box center [221, 147] width 73 height 27
drag, startPoint x: 227, startPoint y: 150, endPoint x: 198, endPoint y: 126, distance: 37.4
click at [198, 126] on ul "Building programs to track weather and crops Inventing and creating new medicin…" at bounding box center [221, 126] width 89 height 165
click at [143, 64] on div "The Monolith was destroyed by the Darkness." at bounding box center [132, 64] width 73 height 27
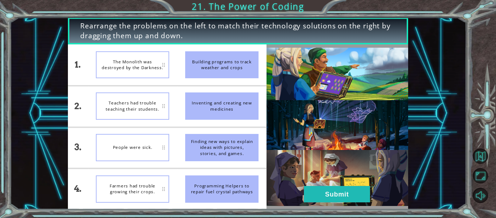
click at [241, 153] on div "Finding new ways to explain ideas with pictures, stories, and games." at bounding box center [221, 147] width 73 height 27
click at [133, 71] on div "The Monolith was destroyed by the Darkness." at bounding box center [132, 64] width 73 height 27
click at [237, 137] on div "Finding new ways to explain ideas with pictures, stories, and games." at bounding box center [221, 147] width 73 height 27
drag, startPoint x: 237, startPoint y: 137, endPoint x: 217, endPoint y: 132, distance: 21.4
click at [217, 132] on li "Finding new ways to explain ideas with pictures, stories, and games." at bounding box center [221, 147] width 89 height 41
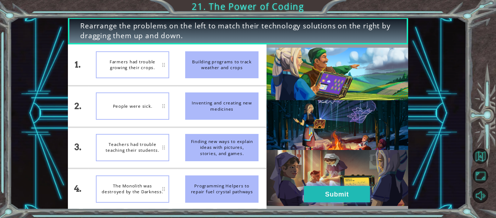
click at [331, 197] on button "Submit" at bounding box center [337, 194] width 66 height 16
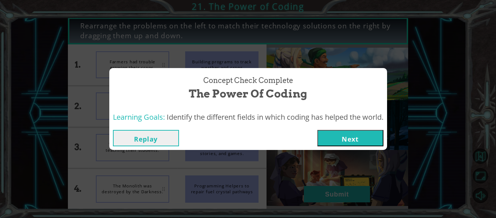
click at [351, 134] on button "Next" at bounding box center [351, 138] width 66 height 16
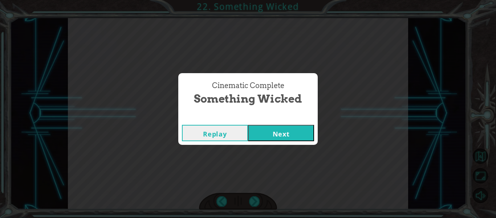
click at [283, 137] on button "Next" at bounding box center [281, 133] width 66 height 16
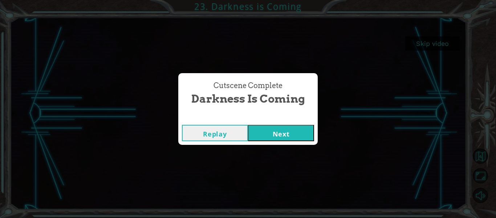
click at [272, 134] on button "Next" at bounding box center [281, 133] width 66 height 16
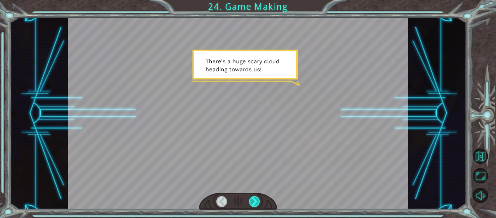
click at [253, 202] on div at bounding box center [254, 201] width 11 height 10
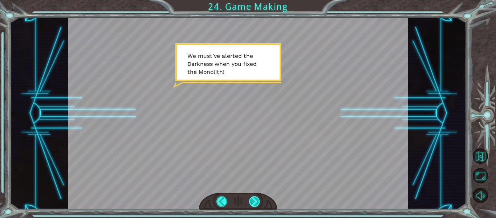
click at [253, 202] on div at bounding box center [254, 201] width 11 height 10
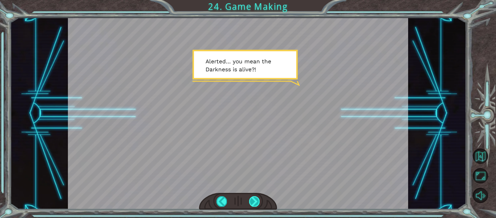
click at [253, 202] on div at bounding box center [254, 201] width 11 height 10
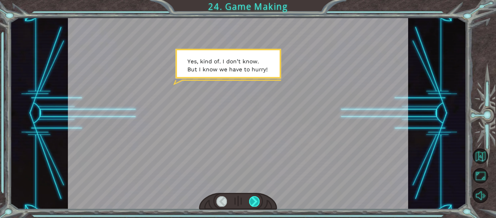
click at [253, 202] on div at bounding box center [254, 201] width 11 height 10
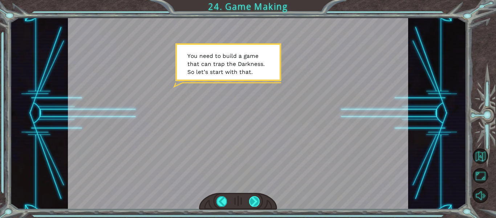
click at [253, 202] on div at bounding box center [254, 201] width 11 height 10
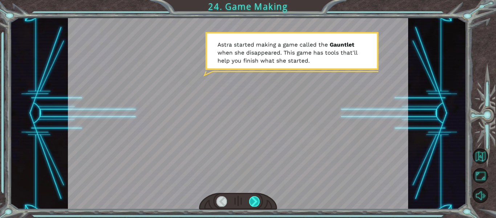
click at [253, 202] on div at bounding box center [254, 201] width 11 height 10
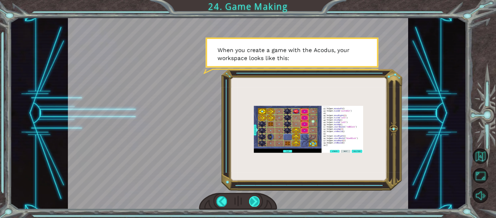
click at [253, 202] on div at bounding box center [254, 201] width 11 height 10
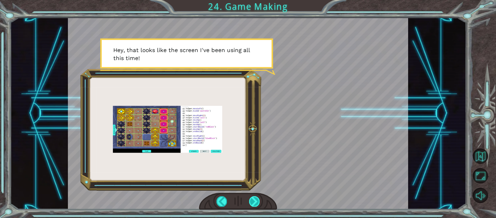
click at [253, 202] on div at bounding box center [254, 201] width 11 height 10
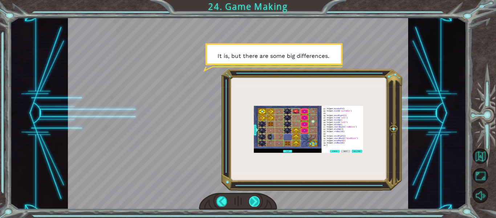
click at [253, 202] on div at bounding box center [254, 201] width 11 height 10
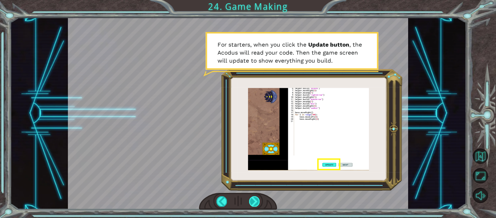
click at [253, 202] on div at bounding box center [254, 201] width 11 height 10
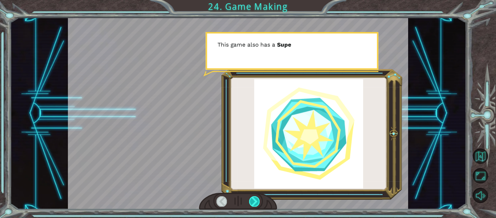
click at [253, 202] on div at bounding box center [254, 201] width 11 height 10
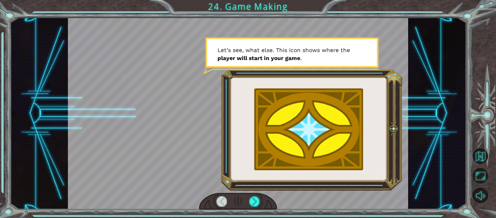
click at [221, 199] on div at bounding box center [222, 201] width 11 height 10
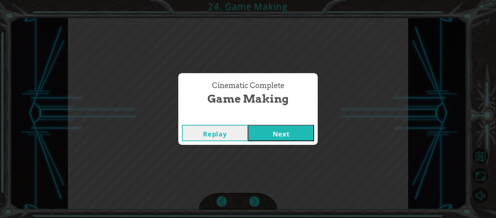
click at [285, 126] on button "Next" at bounding box center [281, 133] width 66 height 16
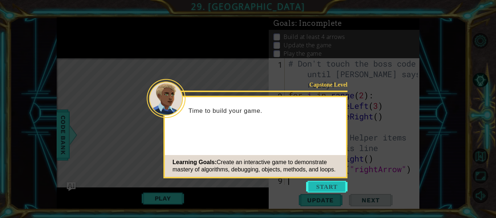
click at [323, 187] on button "Start" at bounding box center [326, 187] width 41 height 12
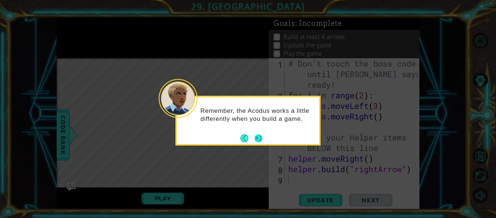
click at [262, 141] on button "Next" at bounding box center [259, 138] width 8 height 8
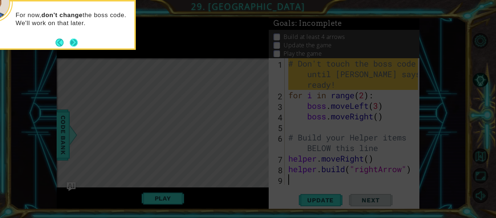
click at [76, 40] on button "Next" at bounding box center [74, 43] width 8 height 8
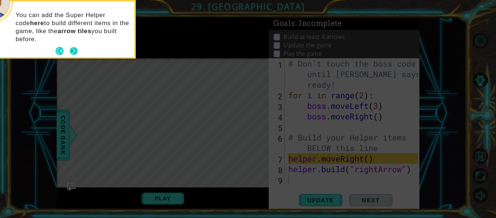
click at [75, 52] on button "Next" at bounding box center [74, 51] width 8 height 8
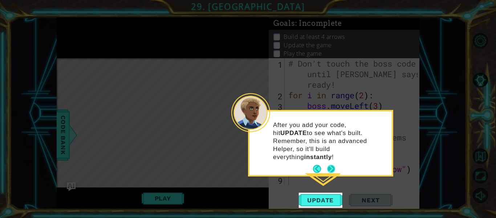
click at [331, 165] on button "Next" at bounding box center [331, 169] width 8 height 8
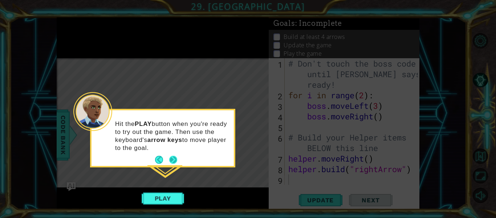
click at [173, 156] on button "Next" at bounding box center [173, 160] width 8 height 8
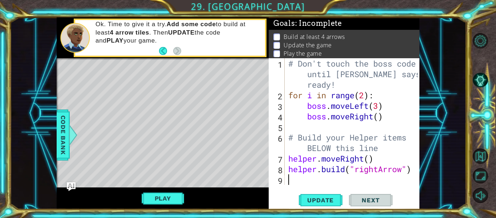
click at [369, 160] on div "# Don't touch the boss code until [PERSON_NAME] says you're ready! for i in ran…" at bounding box center [354, 142] width 135 height 169
type textarea "helper.moveRight(1)"
click at [342, 178] on div "# Don't touch the boss code until [PERSON_NAME] says you're ready! for i in ran…" at bounding box center [354, 142] width 135 height 169
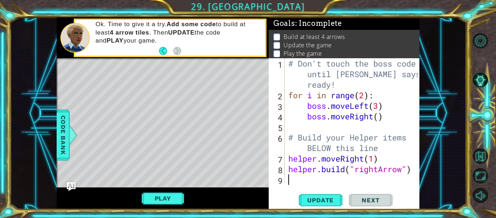
type textarea "h"
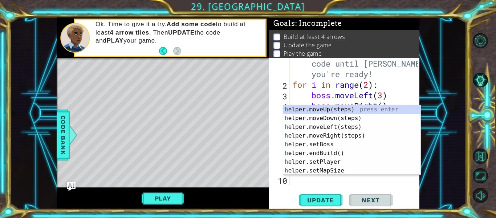
scroll to position [11, 0]
click at [341, 138] on div "h elper.moveUp(steps) press enter h elper.moveDown(steps) press enter h elper.m…" at bounding box center [352, 148] width 137 height 87
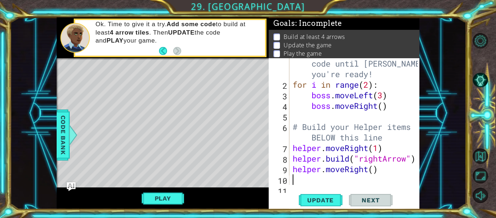
scroll to position [21, 0]
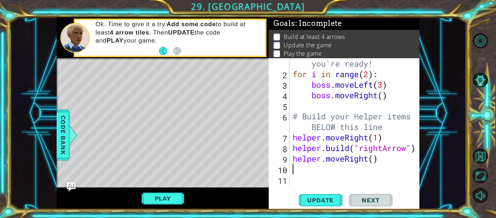
click at [374, 158] on div "# Don't touch the boss code until [PERSON_NAME] says you're ready! for i in ran…" at bounding box center [356, 121] width 130 height 169
type textarea "helper.moveRight(1)"
click at [354, 170] on div "# Don't touch the boss code until [PERSON_NAME] says you're ready! for i in ran…" at bounding box center [356, 121] width 130 height 169
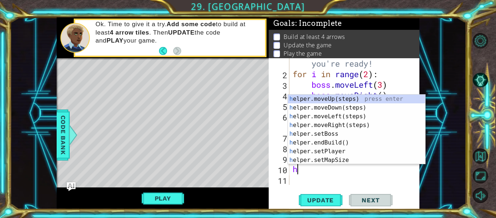
type textarea "h"
click at [345, 143] on div "h elper.moveUp(steps) press enter h elper.moveDown(steps) press enter h elper.m…" at bounding box center [356, 138] width 137 height 87
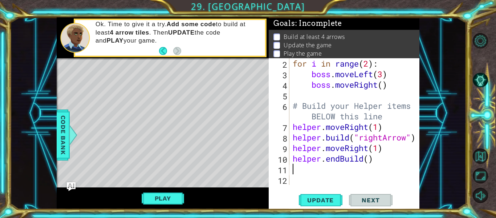
scroll to position [32, 0]
click at [346, 160] on div "for i in range ( 2 ) : boss . moveLeft ( 3 ) boss . moveRight ( ) # Build your …" at bounding box center [356, 132] width 130 height 148
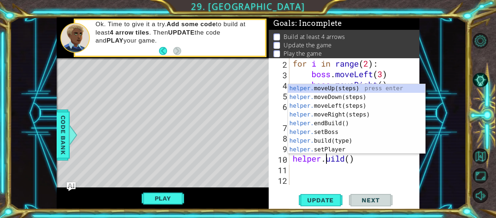
scroll to position [0, 2]
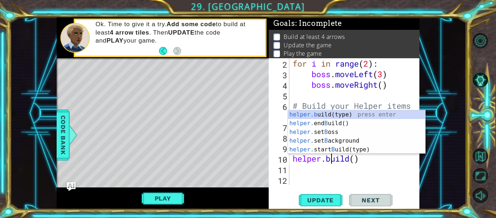
click at [353, 160] on div "for i in range ( 2 ) : boss . moveLeft ( 3 ) boss . moveRight ( ) # Build your …" at bounding box center [356, 132] width 130 height 148
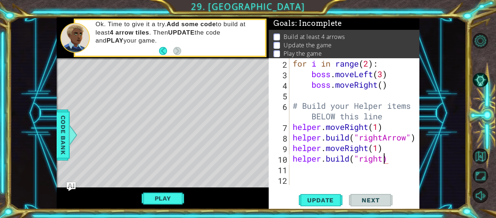
scroll to position [0, 4]
click at [309, 199] on span "Update" at bounding box center [320, 199] width 41 height 7
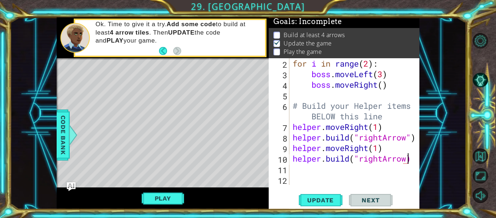
scroll to position [0, 5]
type textarea "[DOMAIN_NAME]("rightArrow")"
click at [301, 172] on div "for i in range ( 2 ) : boss . moveLeft ( 3 ) boss . moveRight ( ) # Build your …" at bounding box center [356, 132] width 130 height 148
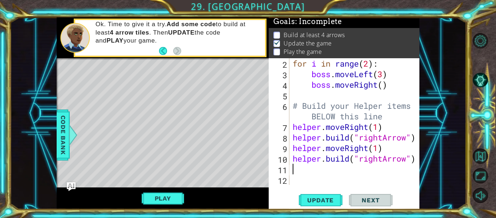
type textarea "h"
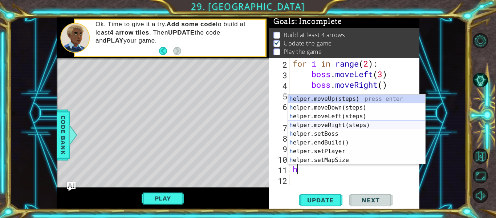
click at [347, 126] on div "h elper.moveUp(steps) press enter h elper.moveDown(steps) press enter h elper.m…" at bounding box center [356, 138] width 137 height 87
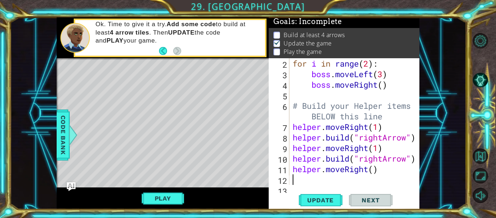
scroll to position [42, 0]
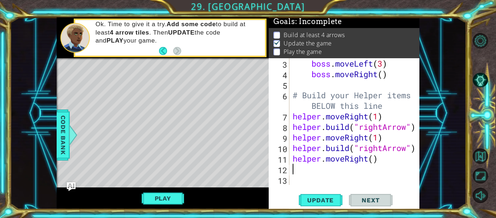
click at [375, 161] on div "boss . moveLeft ( 3 ) boss . moveRight ( ) # Build your Helper items BELOW this…" at bounding box center [356, 132] width 130 height 148
type textarea "helper.moveRight(1)"
click at [353, 170] on div "boss . moveLeft ( 3 ) boss . moveRight ( ) # Build your Helper items BELOW this…" at bounding box center [356, 132] width 130 height 148
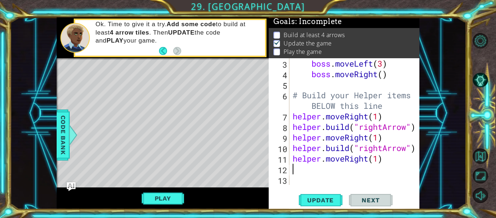
type textarea "h"
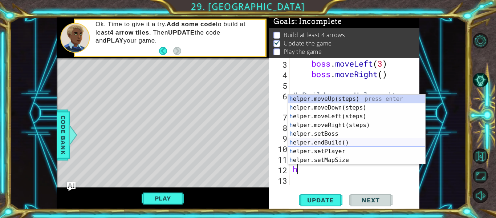
click at [349, 143] on div "h elper.moveUp(steps) press enter h elper.moveDown(steps) press enter h elper.m…" at bounding box center [356, 138] width 137 height 87
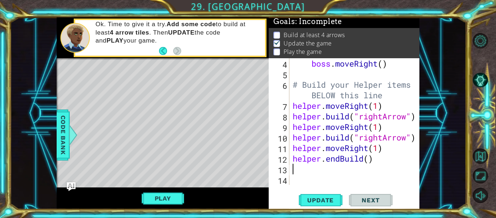
scroll to position [53, 0]
click at [371, 160] on div "boss . moveRight ( ) # Build your Helper items BELOW this line helper . moveRig…" at bounding box center [356, 132] width 130 height 148
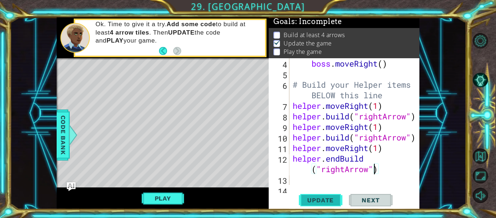
type textarea "helper.endBuild("rightArrow")"
click at [333, 196] on span "Update" at bounding box center [320, 199] width 41 height 7
click at [329, 178] on div "boss . moveRight ( ) # Build your Helper items BELOW this line helper . moveRig…" at bounding box center [356, 132] width 130 height 148
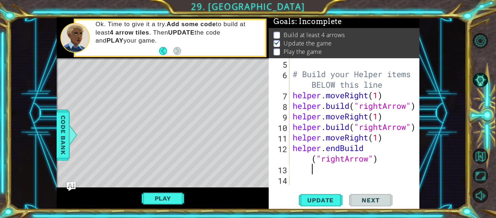
scroll to position [63, 0]
type textarea "h"
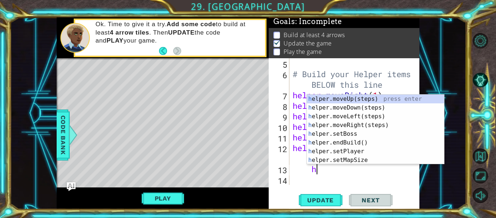
scroll to position [0, 1]
click at [367, 123] on div "h elper.moveUp(steps) press enter h elper.moveDown(steps) press enter h elper.m…" at bounding box center [375, 138] width 137 height 87
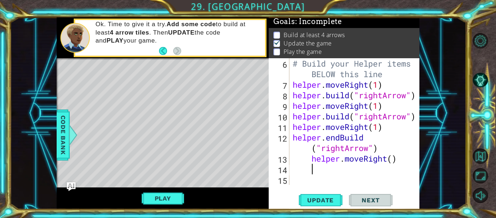
click at [395, 159] on div "# Build your Helper items BELOW this line helper . moveRight ( 1 ) helper . bui…" at bounding box center [356, 137] width 130 height 158
type textarea "helper.moveRight(1)"
click at [363, 177] on div "# Build your Helper items BELOW this line helper . moveRight ( 1 ) helper . bui…" at bounding box center [356, 137] width 130 height 158
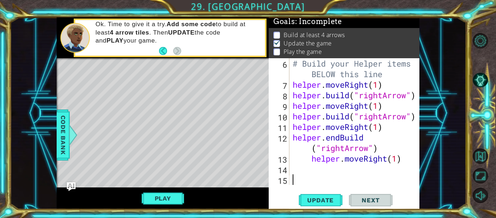
click at [357, 171] on div "# Build your Helper items BELOW this line helper . moveRight ( 1 ) helper . bui…" at bounding box center [356, 137] width 130 height 158
type textarea "h"
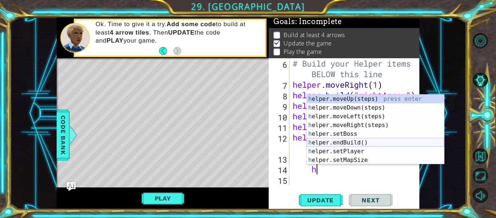
click at [351, 142] on div "h elper.moveUp(steps) press enter h elper.moveDown(steps) press enter h elper.m…" at bounding box center [375, 138] width 137 height 87
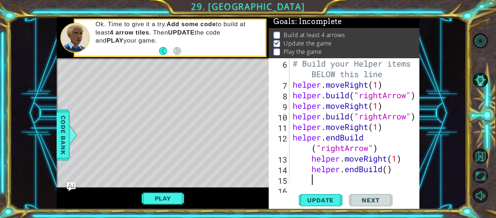
scroll to position [84, 0]
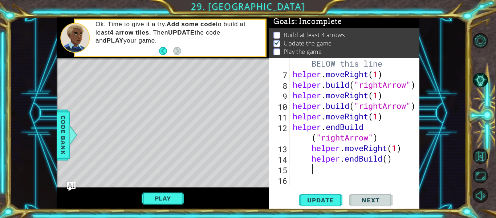
click at [391, 162] on div "# Build your Helper items BELOW this line helper . moveRight ( 1 ) helper . bui…" at bounding box center [356, 127] width 130 height 158
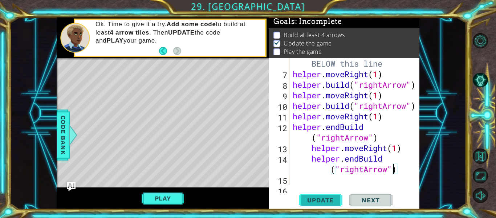
click at [326, 205] on button "Update" at bounding box center [321, 200] width 44 height 15
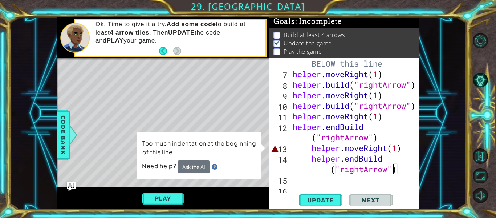
click at [314, 149] on div "# Build your Helper items BELOW this line helper . moveRight ( 1 ) helper . bui…" at bounding box center [356, 127] width 130 height 158
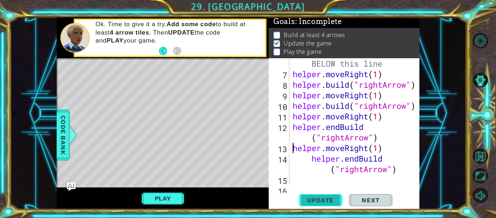
click at [315, 194] on button "Update" at bounding box center [321, 200] width 44 height 15
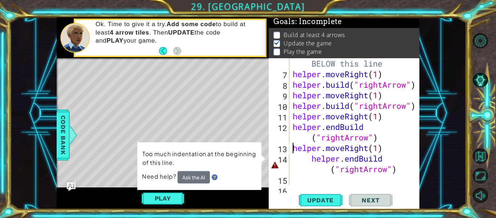
click at [311, 157] on div "# Build your Helper items BELOW this line helper . moveRight ( 1 ) helper . bui…" at bounding box center [356, 127] width 130 height 158
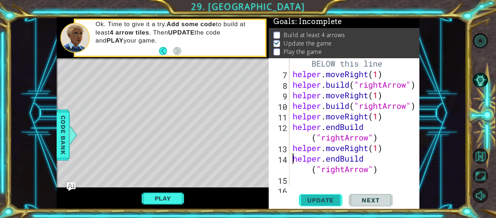
click at [318, 197] on span "Update" at bounding box center [320, 199] width 41 height 7
click at [311, 169] on div "# Build your Helper items BELOW this line helper . moveRight ( 1 ) helper . bui…" at bounding box center [356, 127] width 130 height 158
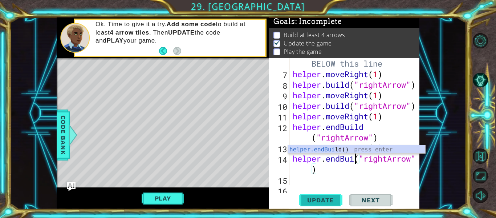
click at [310, 204] on button "Update" at bounding box center [321, 200] width 44 height 15
click at [326, 200] on span "Update" at bounding box center [320, 199] width 41 height 7
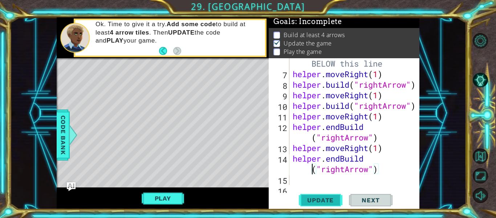
click at [325, 200] on span "Update" at bounding box center [320, 199] width 41 height 7
click at [311, 137] on div "# Build your Helper items BELOW this line helper . moveRight ( 1 ) helper . bui…" at bounding box center [356, 127] width 130 height 158
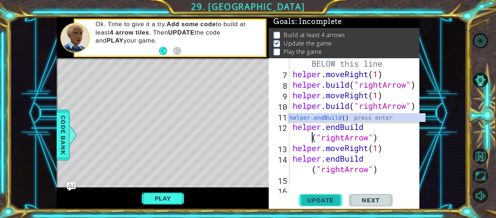
click at [327, 201] on span "Update" at bounding box center [320, 199] width 41 height 7
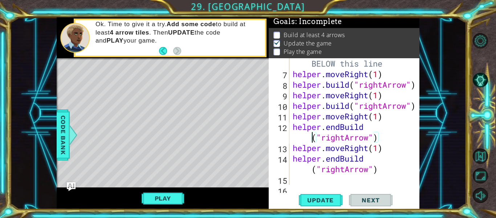
click at [341, 127] on div "# Build your Helper items BELOW this line helper . moveRight ( 1 ) helper . bui…" at bounding box center [356, 127] width 130 height 158
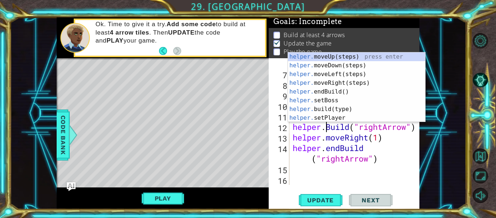
click at [340, 148] on div "# Build your Helper items BELOW this line helper . moveRight ( 1 ) helper . bui…" at bounding box center [356, 127] width 130 height 158
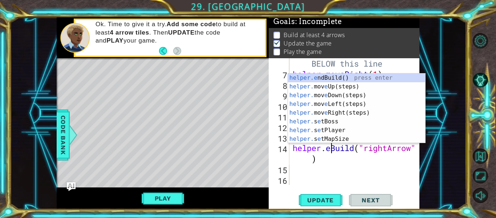
scroll to position [74, 0]
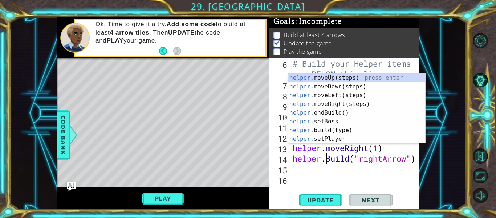
click at [332, 158] on div "# Build your Helper items BELOW this line helper . moveRight ( 1 ) helper . bui…" at bounding box center [356, 137] width 130 height 158
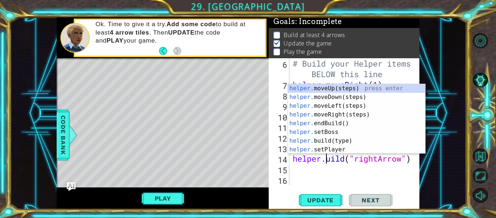
scroll to position [0, 2]
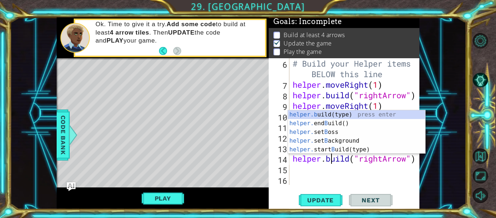
click at [269, 159] on div "[DOMAIN_NAME]("rightArrow") 6 7 8 9 10 11 12 13 14 15 16 # Build your Helper it…" at bounding box center [343, 121] width 149 height 126
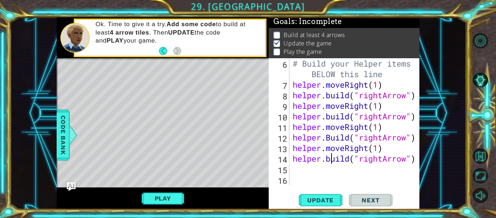
click at [332, 137] on div "# Build your Helper items BELOW this line helper . moveRight ( 1 ) helper . bui…" at bounding box center [356, 137] width 130 height 158
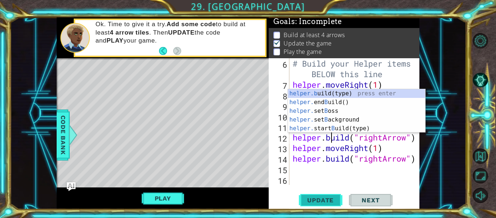
type textarea "[DOMAIN_NAME]("rightArrow")"
click at [320, 199] on span "Update" at bounding box center [320, 199] width 41 height 7
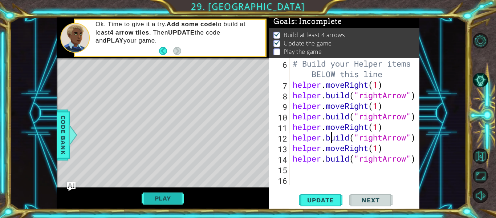
click at [169, 201] on button "Play" at bounding box center [163, 198] width 43 height 14
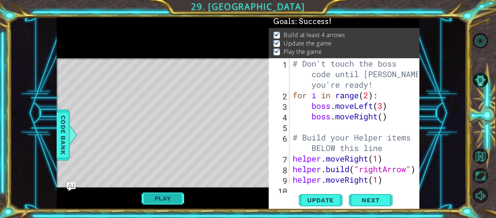
scroll to position [0, 0]
click at [377, 198] on span "Next" at bounding box center [371, 200] width 32 height 7
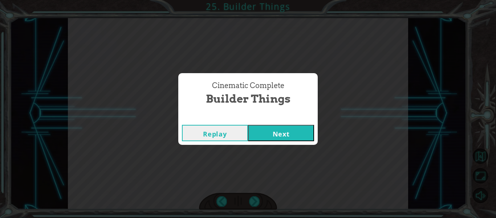
click at [286, 134] on button "Next" at bounding box center [281, 133] width 66 height 16
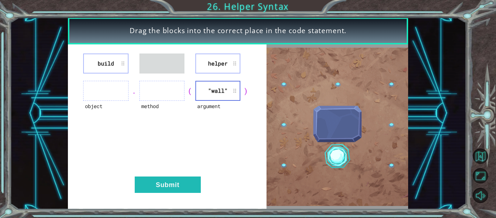
drag, startPoint x: 228, startPoint y: 53, endPoint x: 120, endPoint y: 71, distance: 109.8
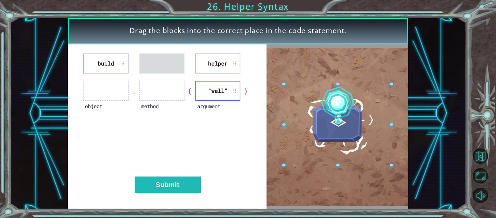
click at [120, 71] on div "build helper object . method ( argument "wall" ) Submit" at bounding box center [167, 126] width 199 height 165
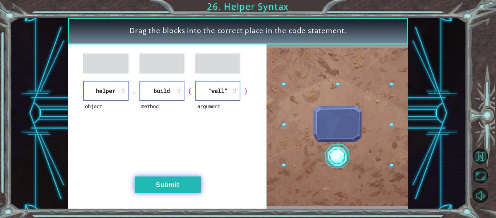
click at [200, 184] on button "Submit" at bounding box center [168, 184] width 66 height 16
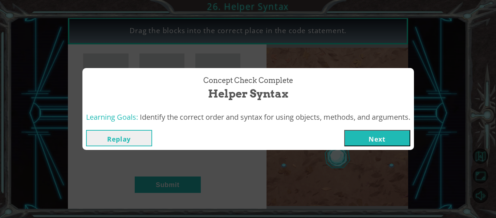
click at [371, 138] on button "Next" at bounding box center [378, 138] width 66 height 16
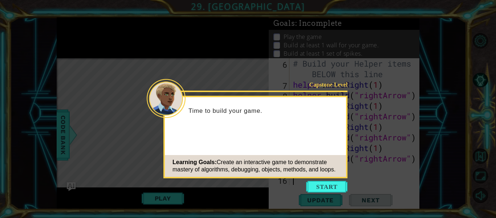
scroll to position [74, 0]
click at [321, 192] on button "Start" at bounding box center [326, 187] width 41 height 12
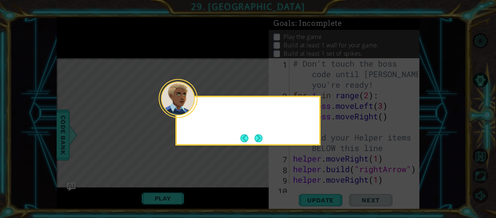
scroll to position [0, 0]
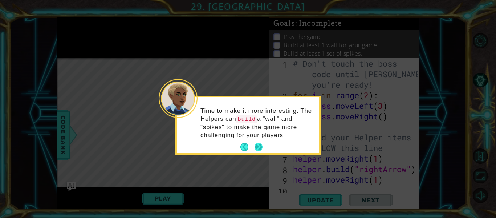
click at [259, 144] on button "Next" at bounding box center [259, 147] width 8 height 8
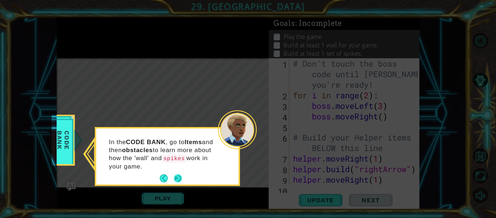
click at [176, 174] on button "Next" at bounding box center [178, 178] width 8 height 8
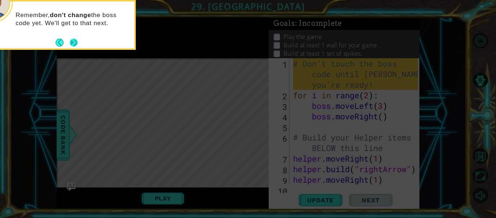
click at [76, 42] on button "Next" at bounding box center [74, 43] width 8 height 8
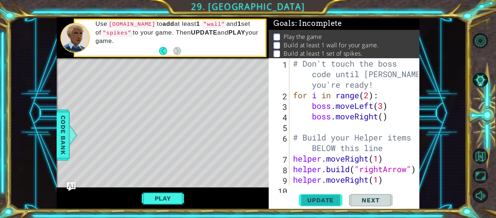
click at [335, 197] on span "Update" at bounding box center [320, 199] width 41 height 7
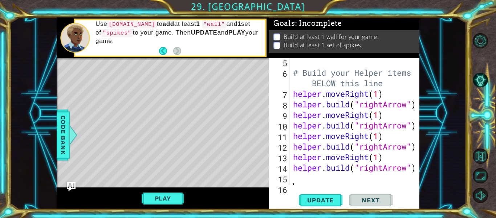
scroll to position [74, 0]
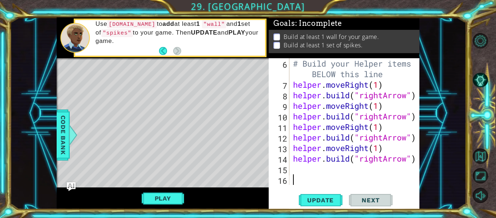
click at [347, 167] on div "# Build your Helper items BELOW this line helper . moveRight ( 1 ) helper . bui…" at bounding box center [357, 137] width 130 height 158
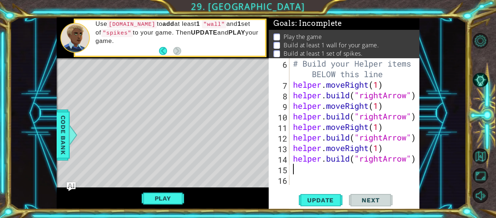
type textarea "h"
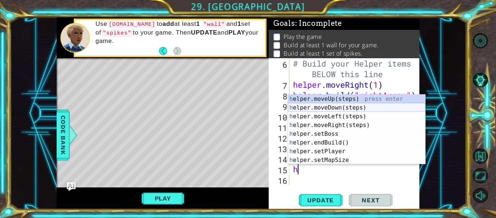
click at [345, 108] on div "h elper.moveUp(steps) press enter h elper.moveDown(steps) press enter h elper.m…" at bounding box center [356, 138] width 137 height 87
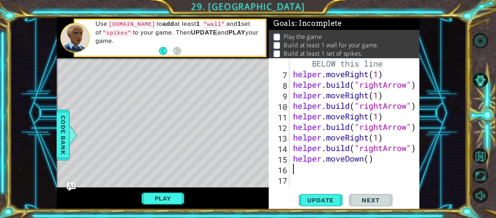
scroll to position [84, 0]
click at [369, 160] on div "# Build your Helper items BELOW this line helper . moveRight ( 1 ) helper . bui…" at bounding box center [357, 127] width 130 height 158
type textarea "helper.moveDown(1)"
click at [317, 177] on div "# Build your Helper items BELOW this line helper . moveRight ( 1 ) helper . bui…" at bounding box center [357, 127] width 130 height 158
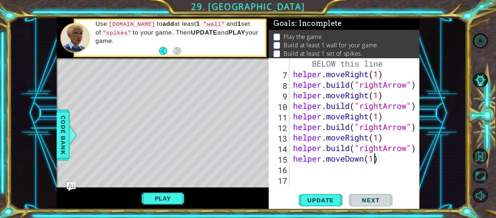
scroll to position [0, 0]
click at [320, 169] on div "# Build your Helper items BELOW this line helper . moveRight ( 1 ) helper . bui…" at bounding box center [357, 127] width 130 height 158
type textarea "h"
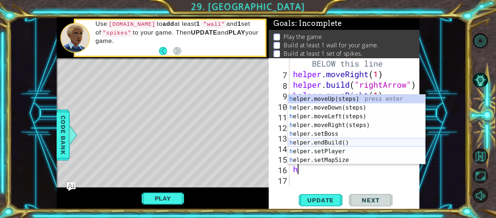
click at [353, 141] on div "h elper.moveUp(steps) press enter h elper.moveDown(steps) press enter h elper.m…" at bounding box center [356, 138] width 137 height 87
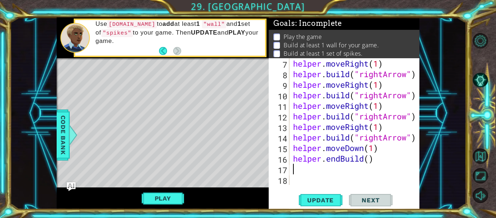
scroll to position [95, 0]
click at [342, 160] on div "helper . moveRight ( 1 ) helper . build ( "rightArrow" ) helper . moveRight ( 1…" at bounding box center [357, 132] width 130 height 148
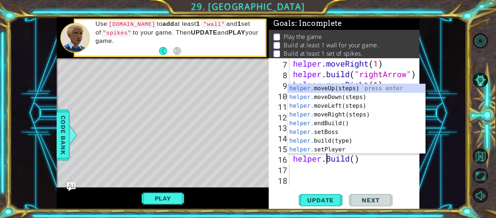
click at [333, 159] on div "helper . moveRight ( 1 ) helper . build ( "rightArrow" ) helper . moveRight ( 1…" at bounding box center [357, 132] width 130 height 148
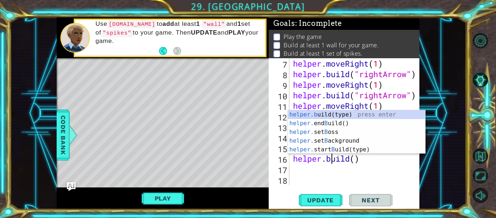
scroll to position [0, 2]
click at [355, 161] on div "helper . moveRight ( 1 ) helper . build ( "rightArrow" ) helper . moveRight ( 1…" at bounding box center [357, 132] width 130 height 148
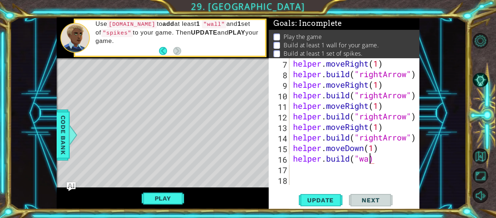
scroll to position [0, 4]
type textarea "[DOMAIN_NAME]("wall")"
click at [318, 169] on div "helper . moveRight ( 1 ) helper . build ( "rightArrow" ) helper . moveRight ( 1…" at bounding box center [357, 132] width 130 height 148
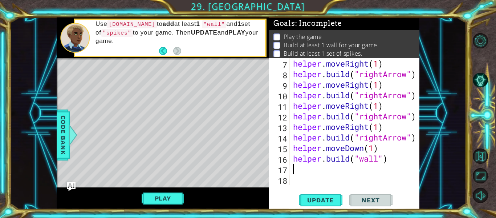
type textarea "h"
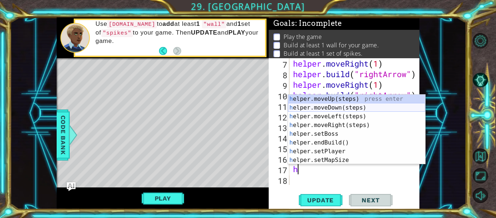
click at [339, 108] on div "h elper.moveUp(steps) press enter h elper.moveDown(steps) press enter h elper.m…" at bounding box center [356, 138] width 137 height 87
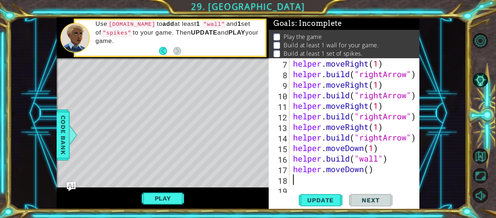
scroll to position [105, 0]
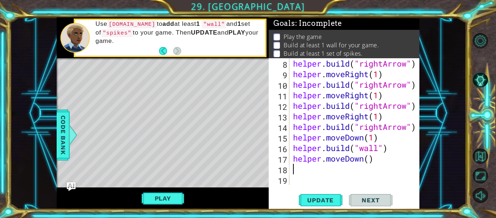
click at [370, 161] on div "helper . build ( "rightArrow" ) helper . moveRight ( 1 ) helper . build ( "righ…" at bounding box center [357, 132] width 130 height 148
type textarea "helper.moveDown(1)"
click at [328, 172] on div "helper . build ( "rightArrow" ) helper . moveRight ( 1 ) helper . build ( "righ…" at bounding box center [357, 132] width 130 height 148
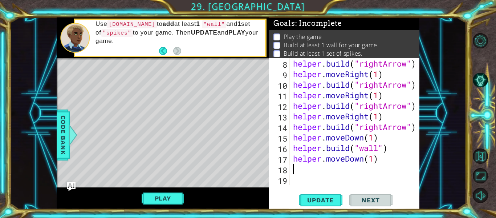
type textarea "h"
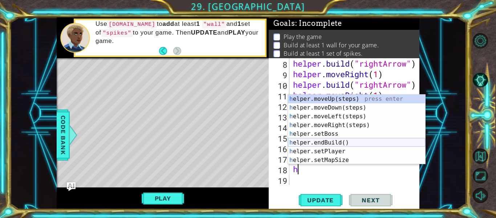
click at [342, 146] on div "h elper.moveUp(steps) press enter h elper.moveDown(steps) press enter h elper.m…" at bounding box center [356, 138] width 137 height 87
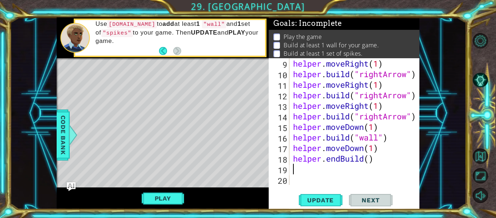
scroll to position [116, 0]
click at [346, 160] on div "helper . moveRight ( 1 ) helper . build ( "rightArrow" ) helper . moveRight ( 1…" at bounding box center [357, 132] width 130 height 148
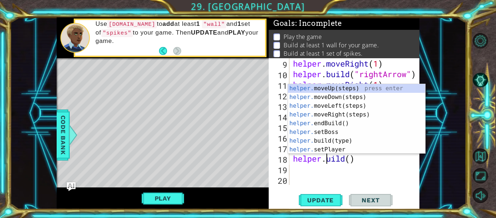
scroll to position [0, 2]
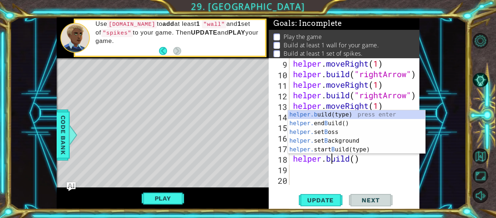
click at [357, 163] on div "helper . moveRight ( 1 ) helper . build ( "rightArrow" ) helper . moveRight ( 1…" at bounding box center [357, 132] width 130 height 148
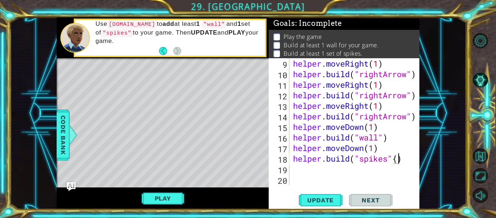
scroll to position [0, 4]
type textarea "[DOMAIN_NAME]("spikes")"
click at [334, 203] on span "Update" at bounding box center [320, 199] width 41 height 7
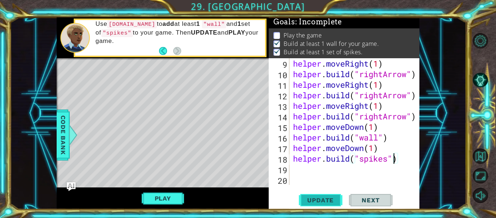
scroll to position [2, 0]
click at [157, 195] on button "Play" at bounding box center [163, 198] width 43 height 14
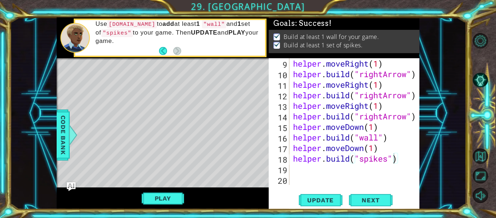
scroll to position [0, 0]
click at [378, 202] on span "Next" at bounding box center [371, 200] width 32 height 7
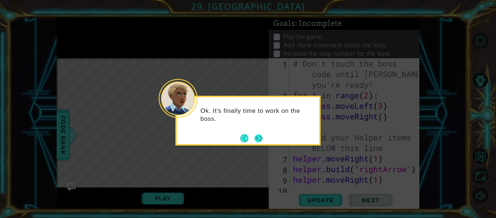
click at [260, 137] on button "Next" at bounding box center [259, 138] width 8 height 8
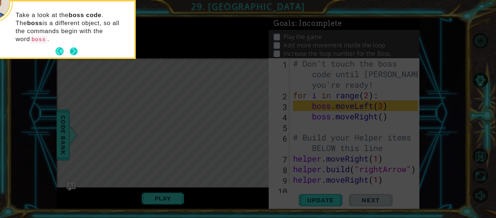
click at [76, 47] on button "Next" at bounding box center [74, 51] width 8 height 8
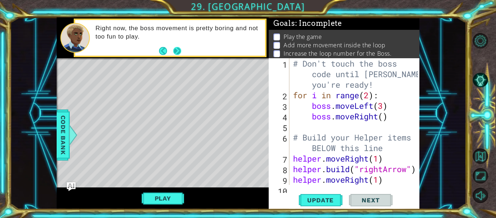
click at [176, 52] on button "Next" at bounding box center [177, 51] width 8 height 8
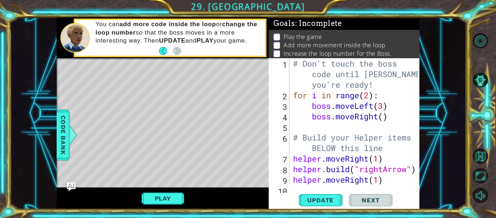
click at [382, 123] on div "# Don't touch the boss code until [PERSON_NAME] says you're ready! for i in ran…" at bounding box center [357, 142] width 130 height 169
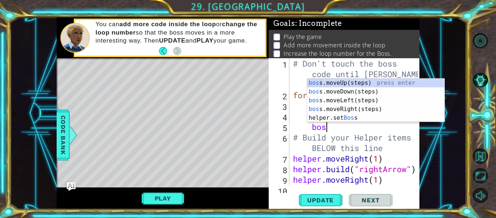
type textarea "boss"
click at [377, 83] on div "boss .moveUp(steps) press enter boss .moveDown(steps) press enter boss .moveLef…" at bounding box center [375, 109] width 137 height 61
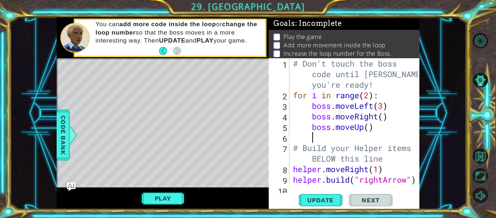
click at [371, 127] on div "# Don't touch the boss code until [PERSON_NAME] says you're ready! for i in ran…" at bounding box center [357, 142] width 130 height 169
click at [327, 203] on span "Update" at bounding box center [320, 199] width 41 height 7
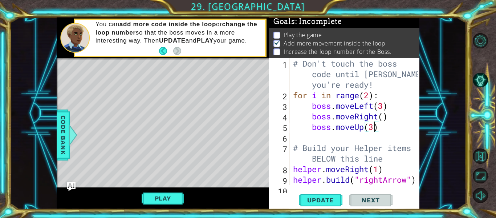
click at [371, 96] on div "# Don't touch the boss code until [PERSON_NAME] says you're ready! for i in ran…" at bounding box center [357, 142] width 130 height 169
type textarea "for i in range(3):"
click at [312, 198] on span "Update" at bounding box center [320, 199] width 41 height 7
click at [164, 196] on button "Play" at bounding box center [163, 198] width 43 height 14
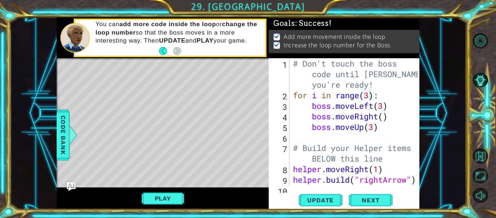
scroll to position [0, 0]
